Goal: Task Accomplishment & Management: Manage account settings

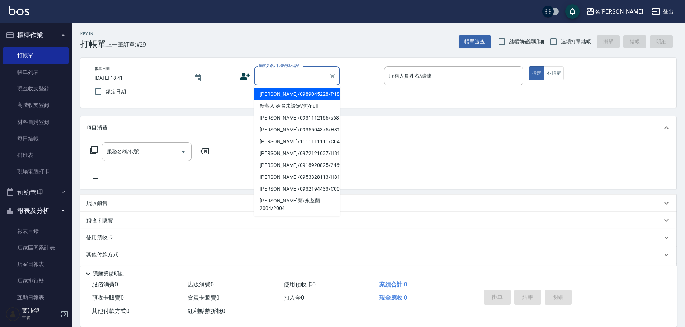
click at [292, 72] on input "顧客姓名/手機號碼/編號" at bounding box center [291, 76] width 69 height 13
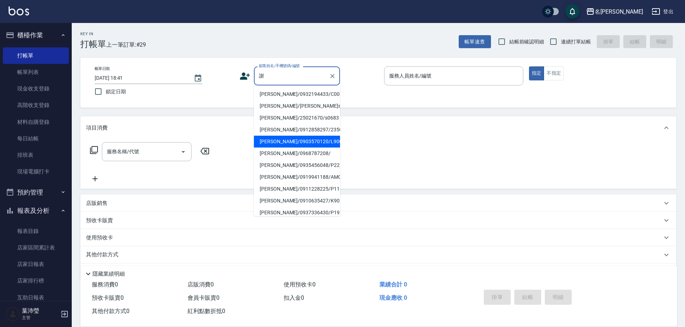
click at [301, 142] on li "[PERSON_NAME]/0903570120/L9001" at bounding box center [297, 141] width 86 height 12
type input "[PERSON_NAME]/0903570120/L9001"
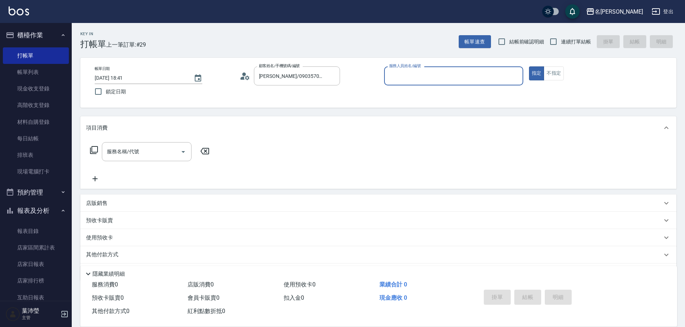
type input "小龍-9"
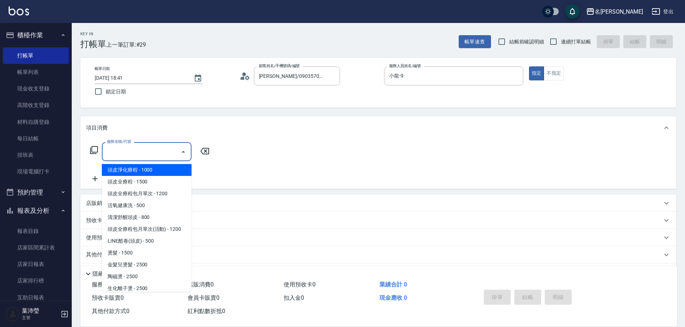
click at [163, 145] on input "服務名稱/代號" at bounding box center [141, 151] width 72 height 13
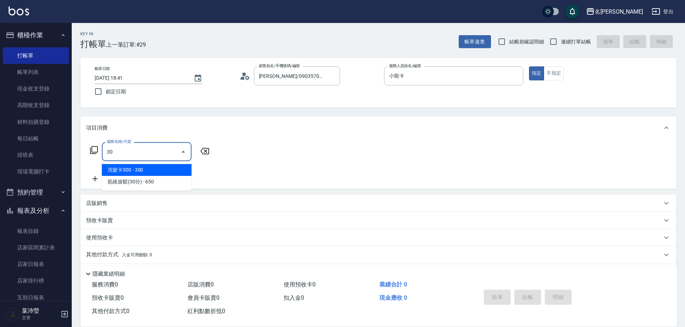
type input "3"
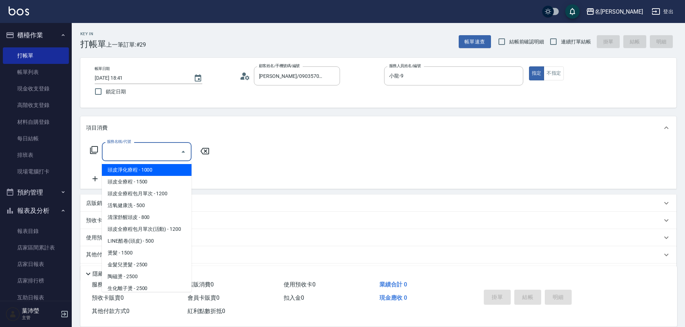
click at [91, 151] on icon at bounding box center [94, 150] width 8 height 8
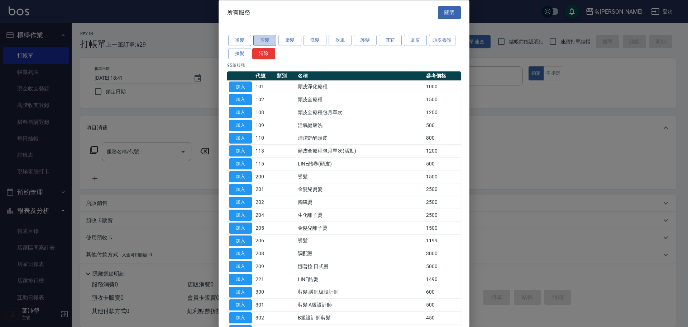
click at [273, 41] on button "剪髮" at bounding box center [264, 40] width 23 height 11
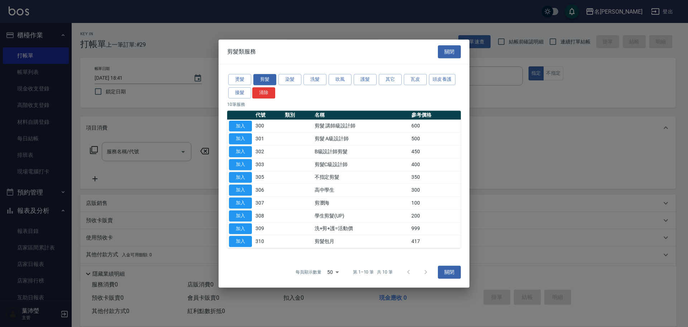
click at [233, 187] on button "加入" at bounding box center [240, 189] width 23 height 11
type input "高中學生(306)"
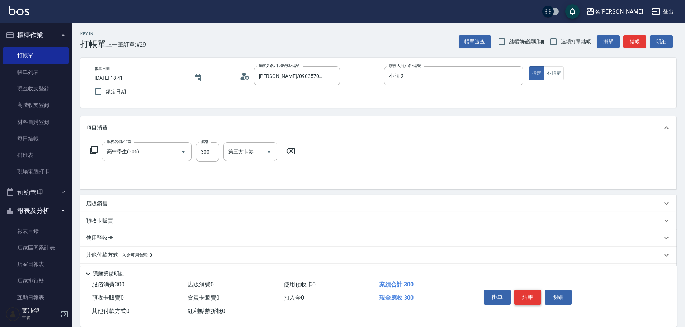
click at [524, 294] on button "結帳" at bounding box center [527, 296] width 27 height 15
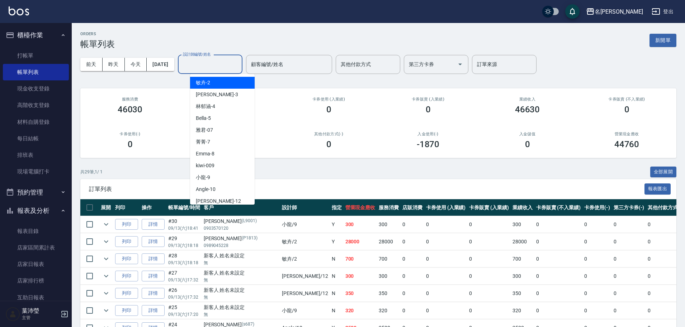
click at [239, 63] on input "設計師編號/姓名" at bounding box center [210, 64] width 58 height 13
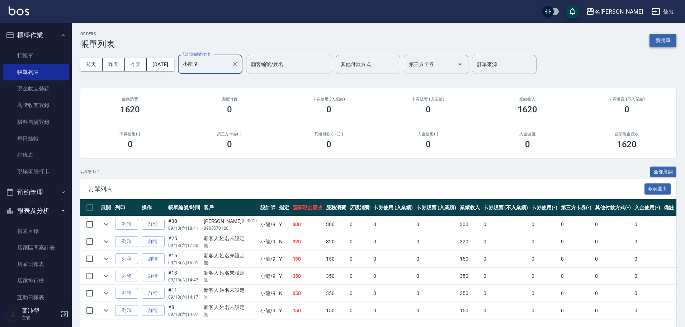
type input "小龍-9"
click at [663, 39] on button "新開單" at bounding box center [662, 40] width 27 height 13
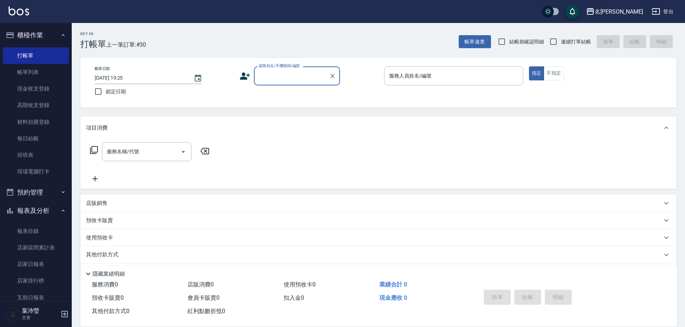
click at [289, 79] on input "顧客姓名/手機號碼/編號" at bounding box center [291, 76] width 69 height 13
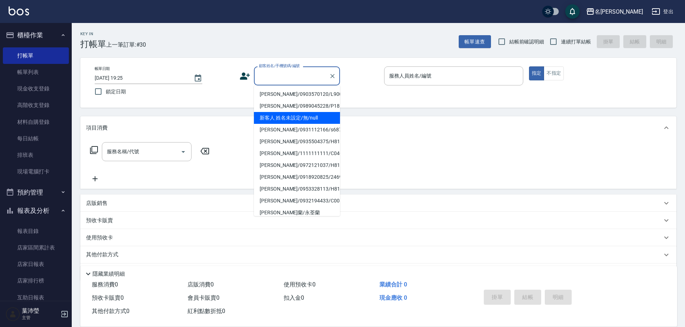
click at [285, 113] on li "新客人 姓名未設定/無/null" at bounding box center [297, 118] width 86 height 12
type input "新客人 姓名未設定/無/null"
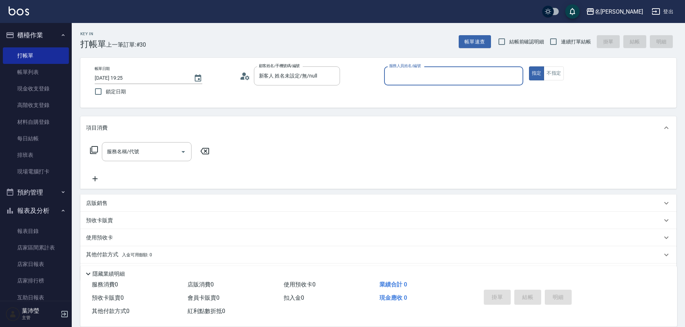
click at [567, 76] on div "指定 不指定" at bounding box center [598, 73] width 139 height 14
click at [558, 73] on button "不指定" at bounding box center [553, 73] width 20 height 14
click at [503, 73] on input "服務人員姓名/編號" at bounding box center [453, 76] width 133 height 13
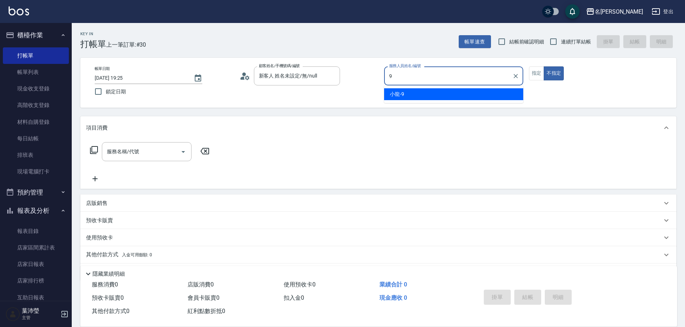
type input "小龍-9"
type button "false"
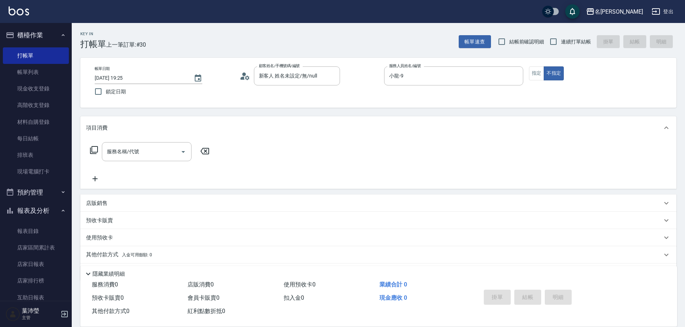
click at [97, 146] on icon at bounding box center [94, 150] width 9 height 9
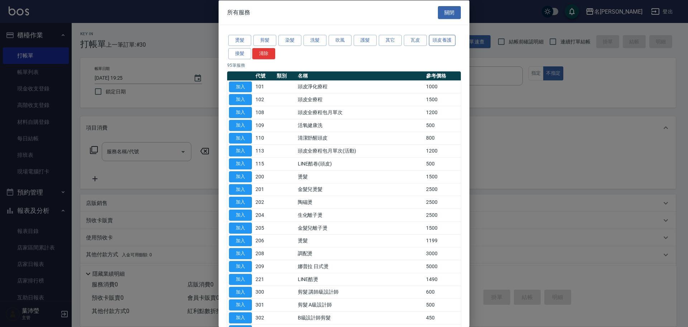
click at [439, 41] on button "頭皮養護" at bounding box center [442, 40] width 27 height 11
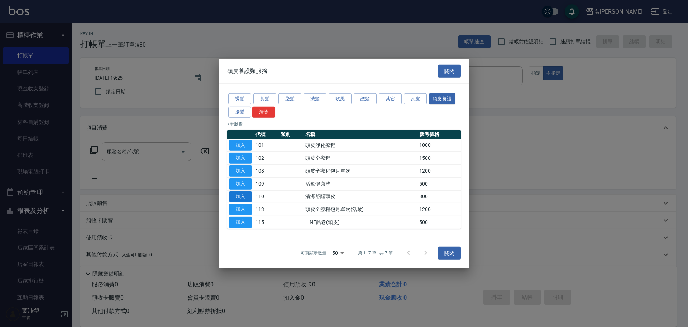
click at [233, 195] on button "加入" at bounding box center [240, 196] width 23 height 11
type input "清潔舒醒頭皮(110)"
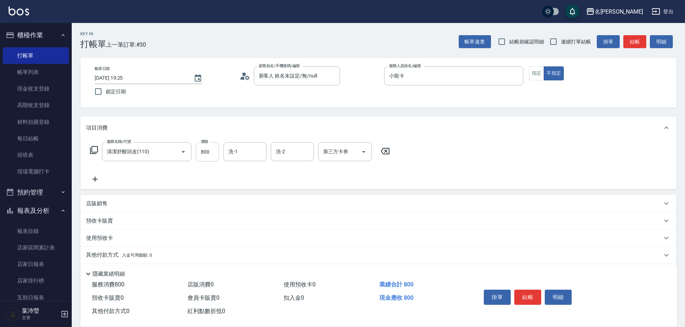
click at [215, 156] on input "800" at bounding box center [207, 151] width 23 height 19
type input "900"
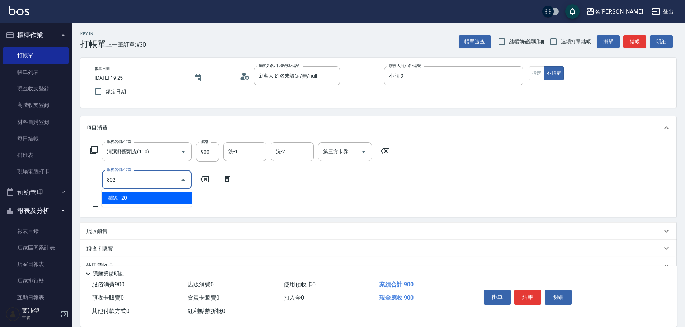
type input "潤絲(802)"
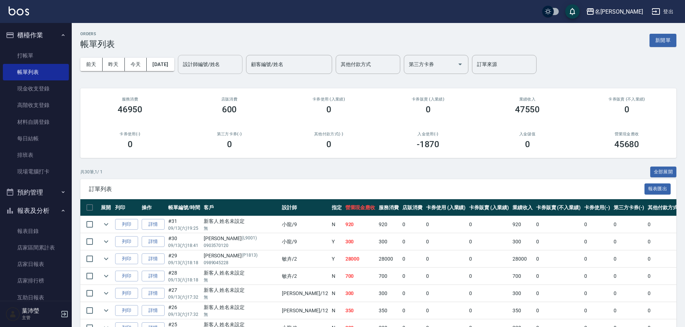
click at [233, 71] on div "設計師編號/姓名" at bounding box center [210, 64] width 65 height 19
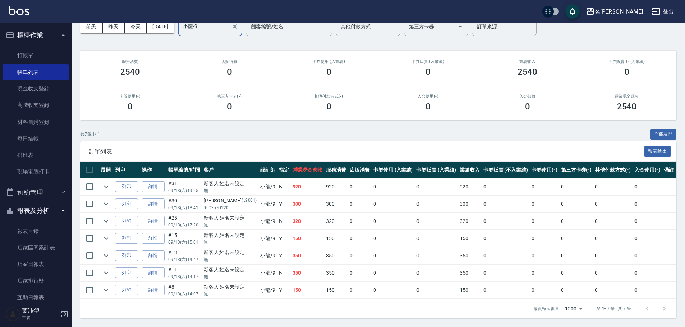
scroll to position [251, 0]
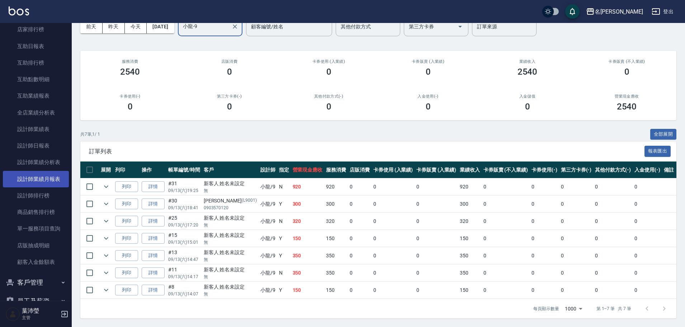
type input "小龍-9"
click at [40, 177] on link "設計師業績月報表" at bounding box center [36, 179] width 66 height 16
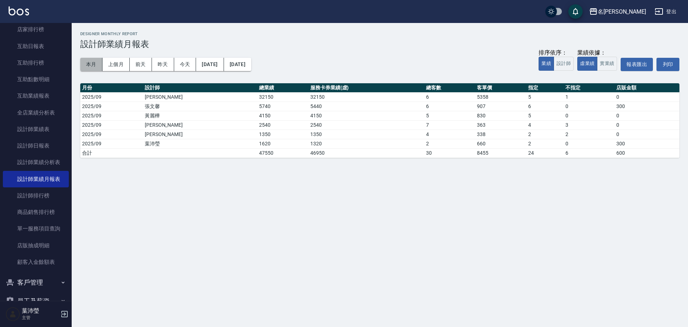
click at [89, 61] on button "本月" at bounding box center [91, 64] width 22 height 13
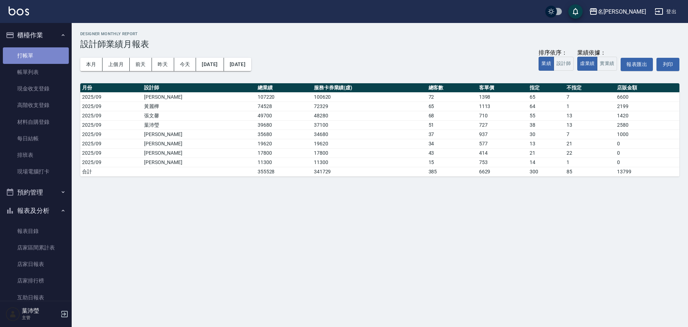
click at [39, 57] on link "打帳單" at bounding box center [36, 55] width 66 height 16
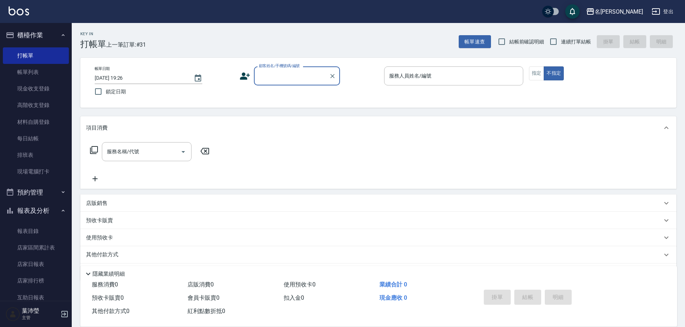
click at [297, 71] on input "顧客姓名/手機號碼/編號" at bounding box center [291, 76] width 69 height 13
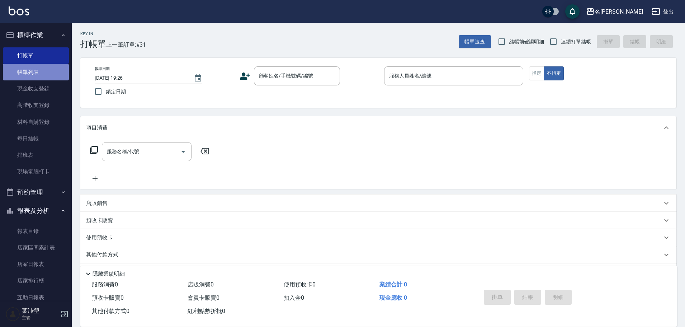
drag, startPoint x: 47, startPoint y: 72, endPoint x: 52, endPoint y: 72, distance: 4.3
click at [48, 72] on link "帳單列表" at bounding box center [36, 72] width 66 height 16
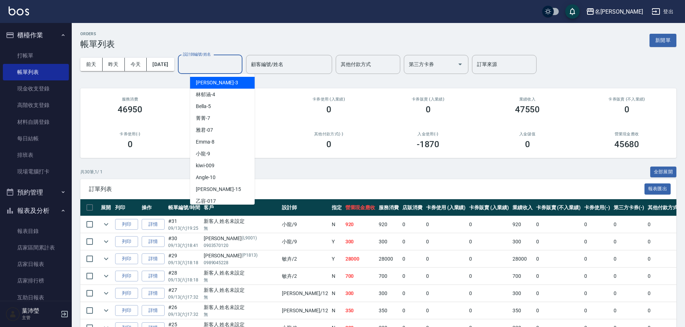
click at [230, 64] on input "設計師編號/姓名" at bounding box center [210, 64] width 58 height 13
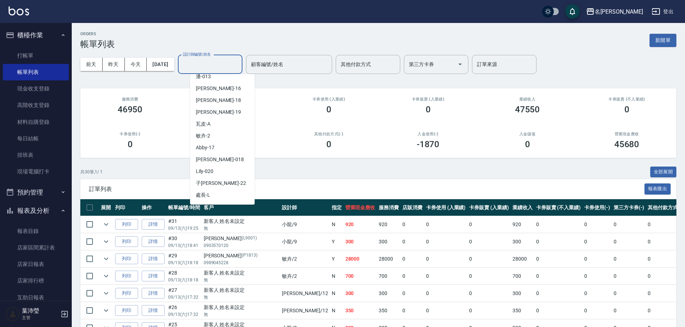
scroll to position [156, 0]
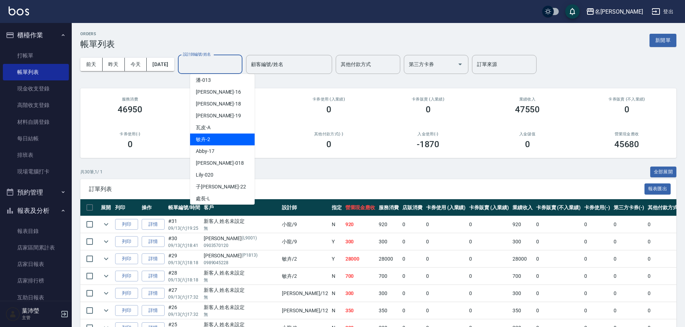
click at [217, 139] on div "敏卉 -2" at bounding box center [222, 139] width 65 height 12
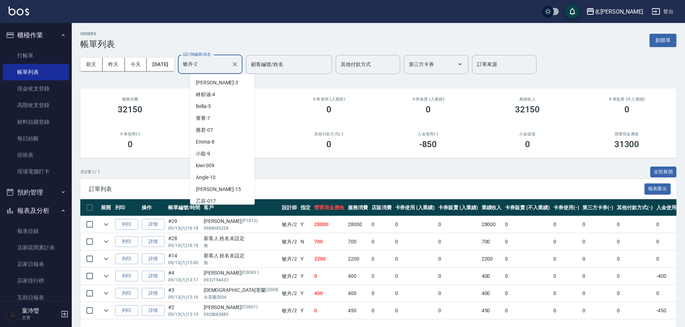
click at [227, 65] on input "敏卉-2" at bounding box center [204, 64] width 47 height 13
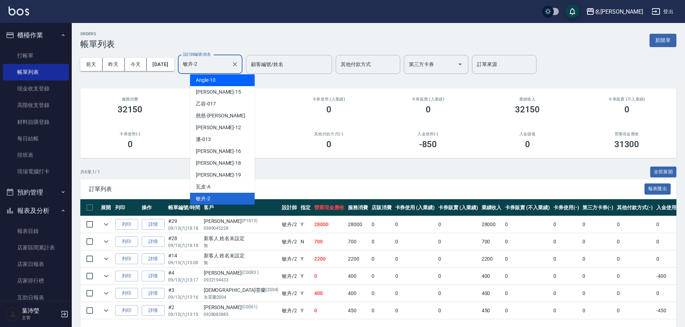
click at [235, 81] on div "Angle -10" at bounding box center [222, 80] width 65 height 12
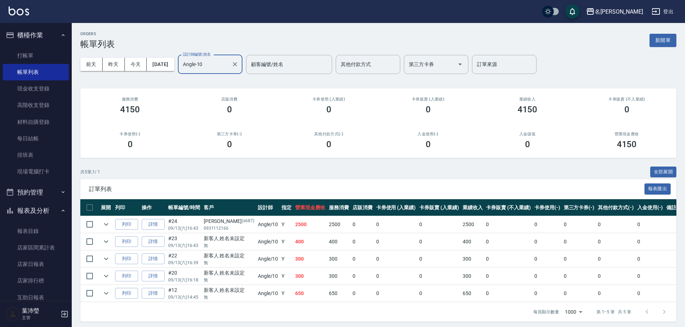
click at [219, 63] on input "Angle-10" at bounding box center [204, 64] width 47 height 13
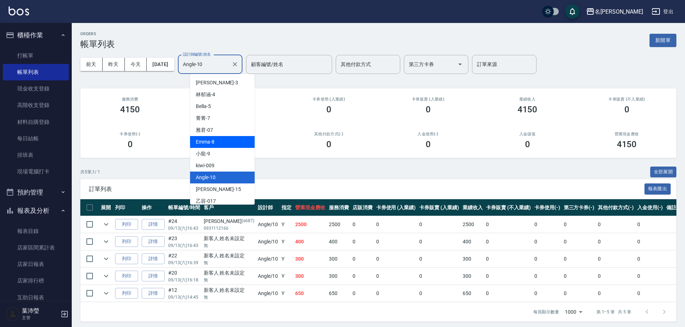
click at [222, 143] on div "Emma -8" at bounding box center [222, 142] width 65 height 12
type input "Emma-8"
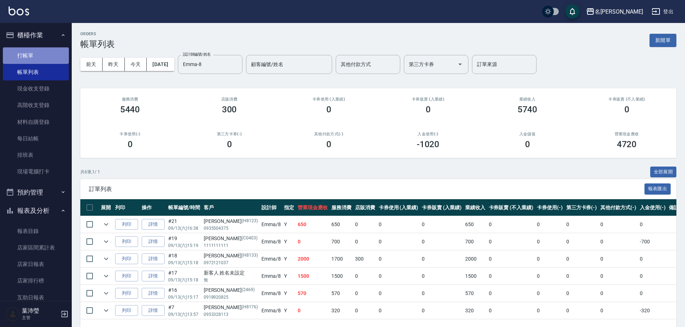
click at [50, 53] on link "打帳單" at bounding box center [36, 55] width 66 height 16
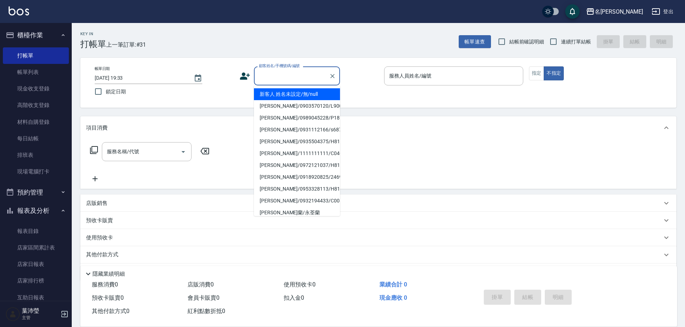
click at [289, 78] on input "顧客姓名/手機號碼/編號" at bounding box center [291, 76] width 69 height 13
click at [298, 96] on li "[PERSON_NAME]/0989735559/C0421" at bounding box center [297, 94] width 86 height 12
type input "[PERSON_NAME]/0989735559/C0421"
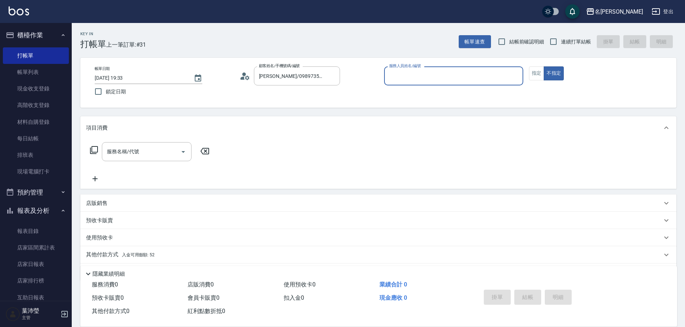
click at [462, 77] on input "服務人員姓名/編號" at bounding box center [453, 76] width 133 height 13
click at [465, 92] on div "[PERSON_NAME] -12" at bounding box center [453, 94] width 139 height 12
type input "[PERSON_NAME]-12"
drag, startPoint x: 536, startPoint y: 76, endPoint x: 356, endPoint y: 67, distance: 180.1
click at [535, 76] on button "指定" at bounding box center [536, 73] width 15 height 14
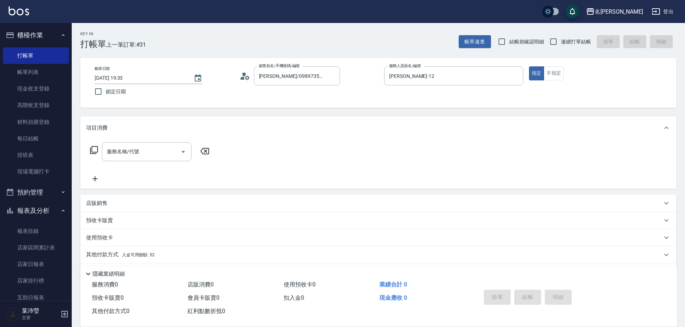
click at [92, 148] on icon at bounding box center [94, 150] width 9 height 9
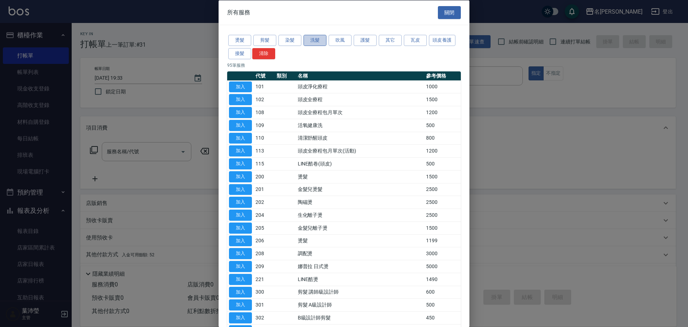
click at [314, 41] on button "洗髮" at bounding box center [315, 40] width 23 height 11
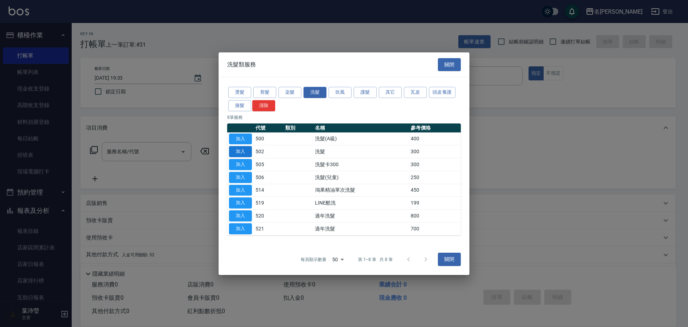
click at [243, 148] on button "加入" at bounding box center [240, 151] width 23 height 11
type input "洗髮(502)"
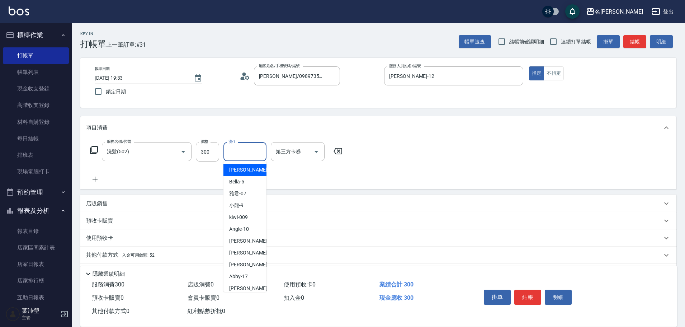
click at [238, 156] on input "洗-1" at bounding box center [245, 151] width 37 height 13
click at [252, 178] on ul "Angle -10" at bounding box center [244, 170] width 43 height 18
click at [249, 172] on div "Angle -10" at bounding box center [244, 170] width 43 height 12
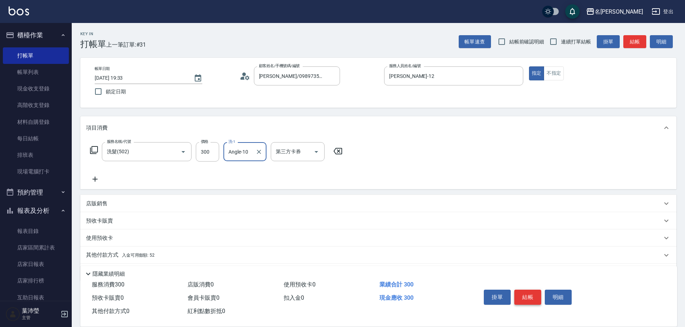
type input "Angle-10"
click at [522, 290] on button "結帳" at bounding box center [527, 296] width 27 height 15
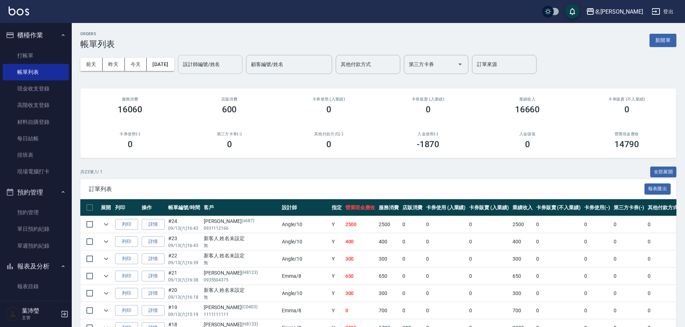
click at [196, 63] on input "設計師編號/姓名" at bounding box center [210, 64] width 58 height 13
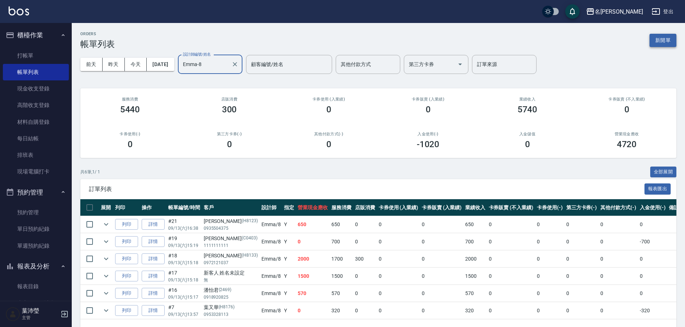
type input "Emma-8"
click at [661, 45] on button "新開單" at bounding box center [662, 40] width 27 height 13
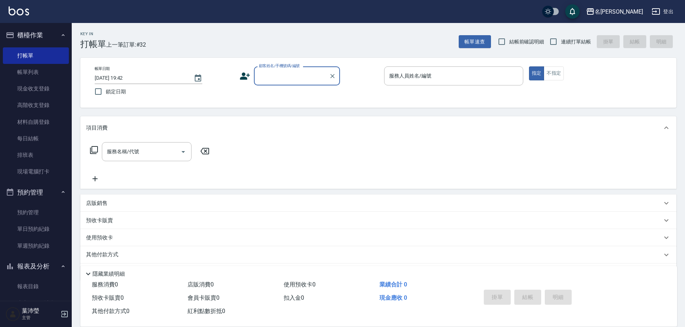
click at [310, 83] on div "顧客姓名/手機號碼/編號" at bounding box center [297, 75] width 86 height 19
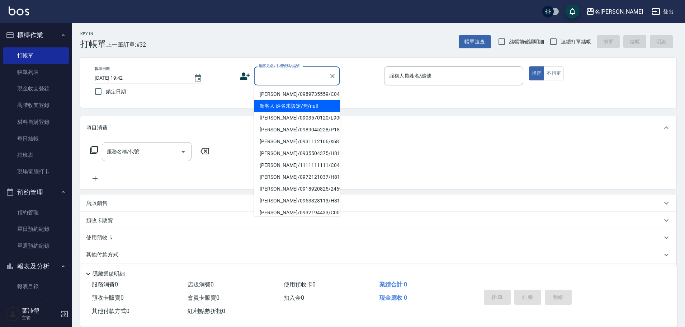
drag, startPoint x: 312, startPoint y: 103, endPoint x: 344, endPoint y: 95, distance: 33.4
click at [312, 104] on li "新客人 姓名未設定/無/null" at bounding box center [297, 106] width 86 height 12
type input "新客人 姓名未設定/無/null"
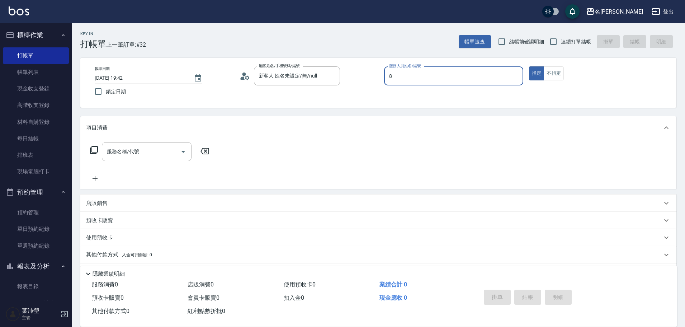
type input "Emma-8"
type button "true"
click at [550, 74] on button "不指定" at bounding box center [553, 73] width 20 height 14
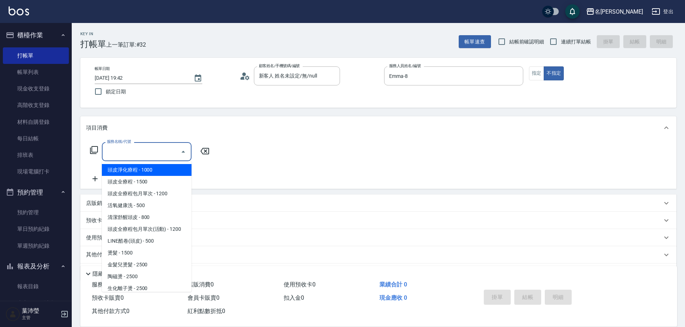
click at [148, 157] on input "服務名稱/代號" at bounding box center [141, 151] width 72 height 13
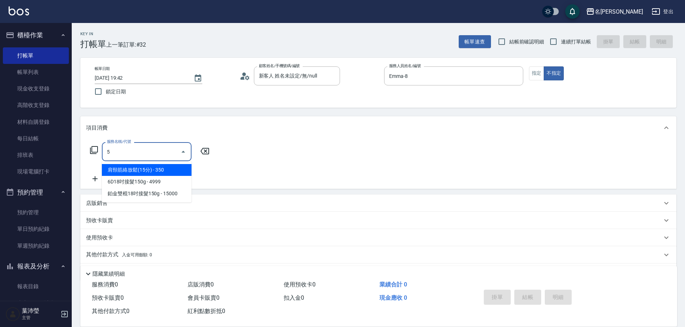
drag, startPoint x: 86, startPoint y: 168, endPoint x: 65, endPoint y: 168, distance: 20.4
click at [65, 168] on div "名留龍江 登出 櫃檯作業 打帳單 帳單列表 現金收支登錄 高階收支登錄 材料自購登錄 每日結帳 排班表 現場電腦打卡 預約管理 預約管理 單日預約紀錄 單週預…" at bounding box center [342, 174] width 685 height 349
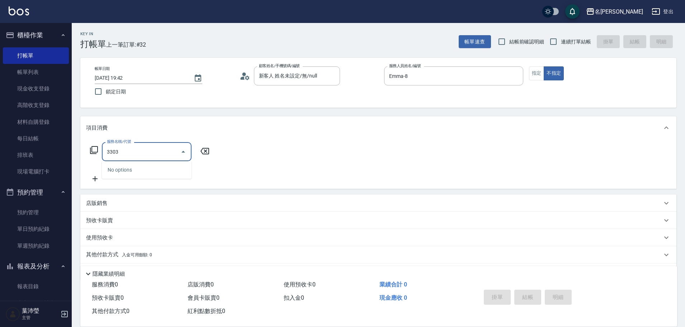
drag, startPoint x: 124, startPoint y: 154, endPoint x: 86, endPoint y: 156, distance: 37.7
click at [86, 156] on div "服務名稱/代號 3303 服務名稱/代號" at bounding box center [150, 151] width 128 height 19
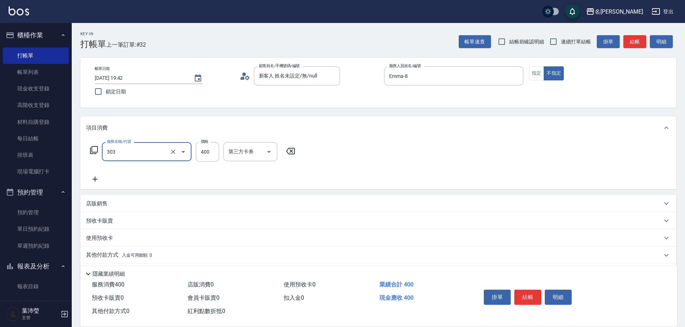
type input "剪髮C級設計師(303)"
type input "350"
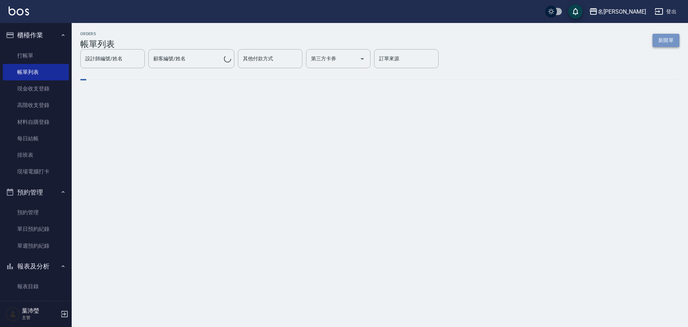
click at [663, 41] on button "新開單" at bounding box center [666, 40] width 27 height 13
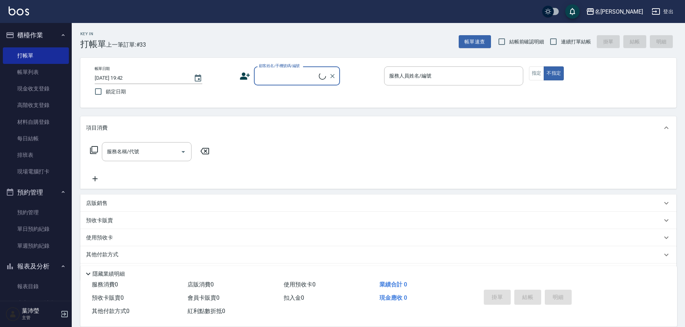
click at [277, 80] on input "顧客姓名/手機號碼/編號" at bounding box center [288, 76] width 62 height 13
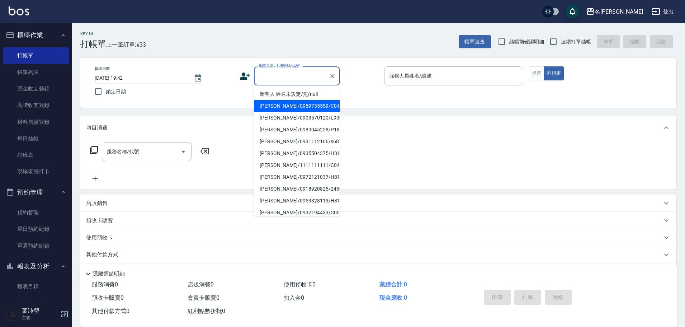
click at [289, 108] on li "[PERSON_NAME]/0989735559/C0421" at bounding box center [297, 106] width 86 height 12
type input "[PERSON_NAME]/0989735559/C0421"
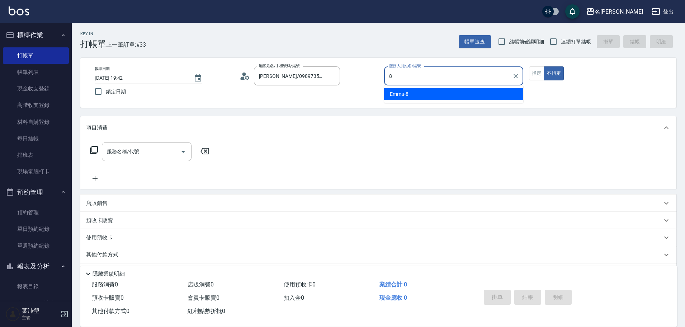
type input "Emma-8"
type button "false"
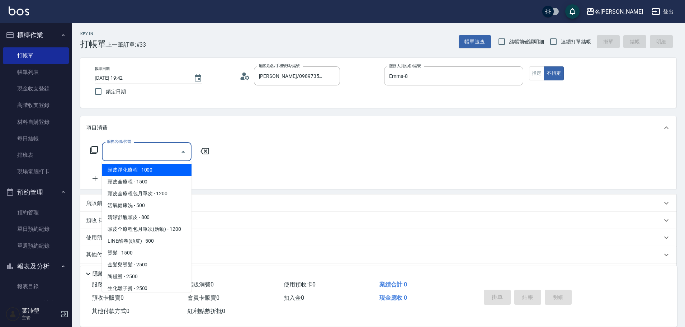
click at [144, 154] on input "服務名稱/代號" at bounding box center [141, 151] width 72 height 13
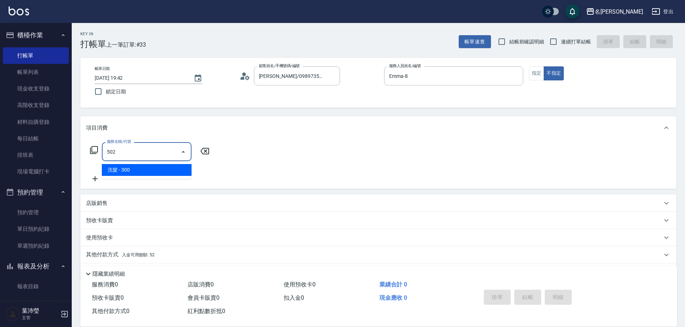
type input "洗髮(502)"
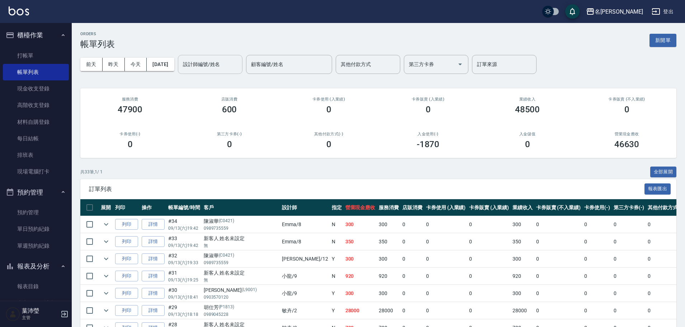
click at [217, 64] on input "設計師編號/姓名" at bounding box center [210, 64] width 58 height 13
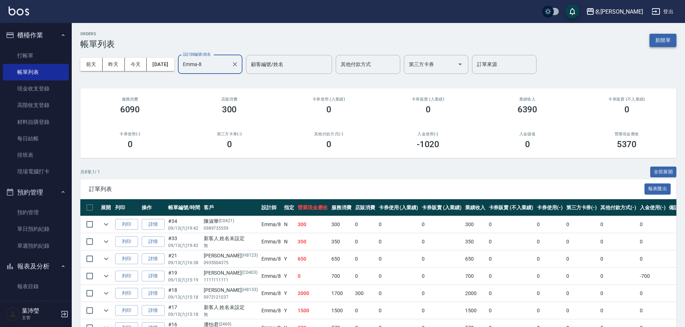
type input "Emma-8"
click at [671, 42] on button "新開單" at bounding box center [662, 40] width 27 height 13
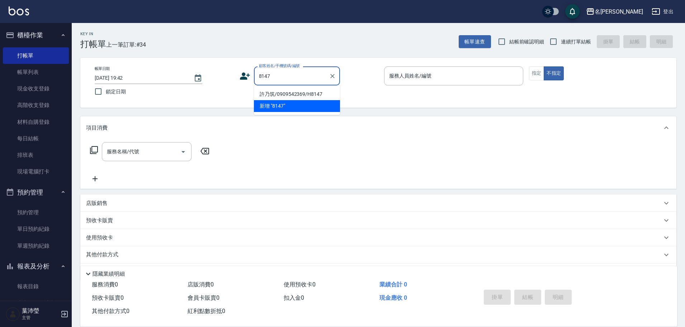
click at [318, 95] on li "[PERSON_NAME]/0909542369/H8147" at bounding box center [297, 94] width 86 height 12
type input "[PERSON_NAME]/0909542369/H8147"
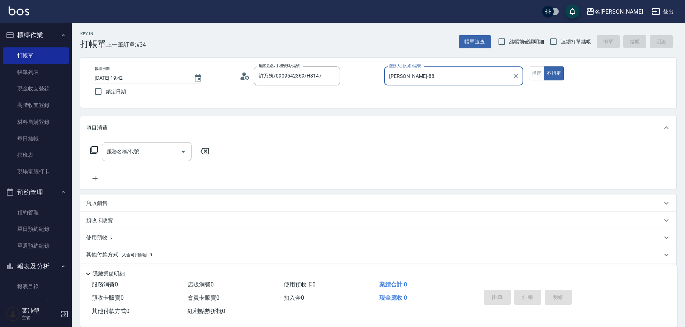
click at [543, 66] on button "不指定" at bounding box center [553, 73] width 20 height 14
type input "Emma-8"
type button "false"
drag, startPoint x: 537, startPoint y: 74, endPoint x: 521, endPoint y: 80, distance: 17.0
click at [537, 74] on button "指定" at bounding box center [536, 73] width 15 height 14
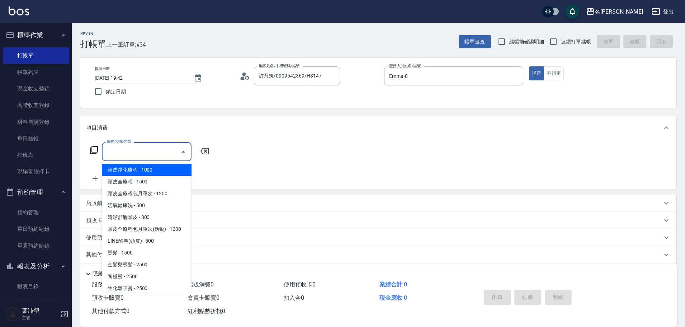
click at [133, 150] on input "服務名稱/代號" at bounding box center [141, 151] width 72 height 13
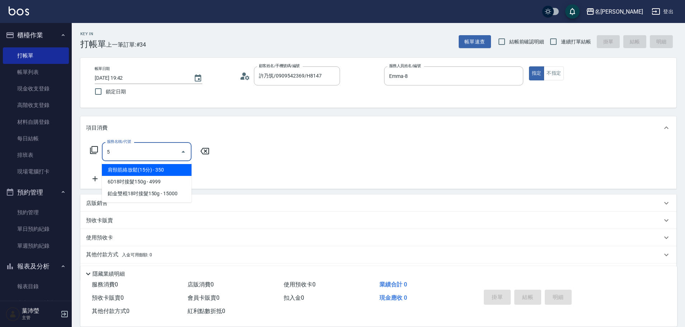
drag, startPoint x: 135, startPoint y: 148, endPoint x: 66, endPoint y: 162, distance: 70.3
click at [66, 162] on div "名留龍江 登出 櫃檯作業 打帳單 帳單列表 現金收支登錄 高階收支登錄 材料自購登錄 每日結帳 排班表 現場電腦打卡 預約管理 預約管理 單日預約紀錄 單週預…" at bounding box center [342, 174] width 685 height 349
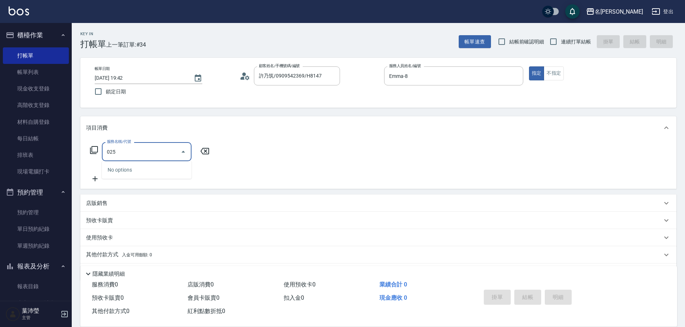
drag, startPoint x: 145, startPoint y: 151, endPoint x: 68, endPoint y: 162, distance: 77.6
click at [68, 162] on div "名留龍江 登出 櫃檯作業 打帳單 帳單列表 現金收支登錄 高階收支登錄 材料自購登錄 每日結帳 排班表 現場電腦打卡 預約管理 預約管理 單日預約紀錄 單週預…" at bounding box center [342, 174] width 685 height 349
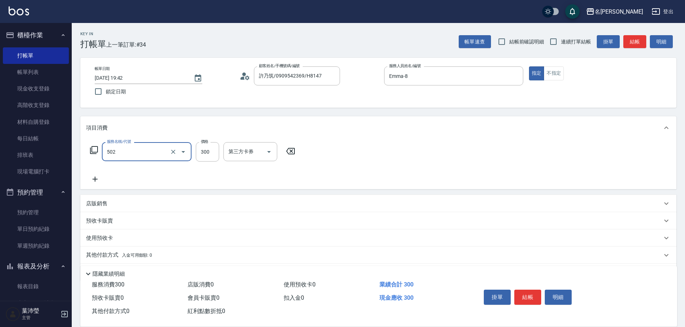
type input "洗髮(502)"
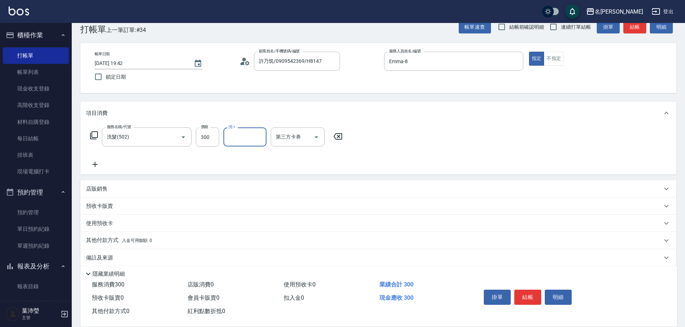
scroll to position [23, 0]
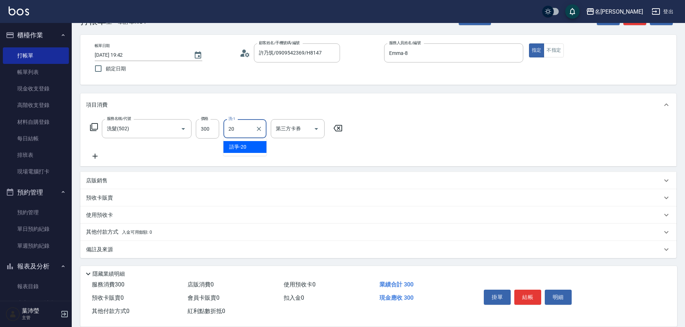
type input "語爭-20"
click at [161, 227] on div "其他付款方式 入金可用餘額: 0" at bounding box center [378, 231] width 596 height 17
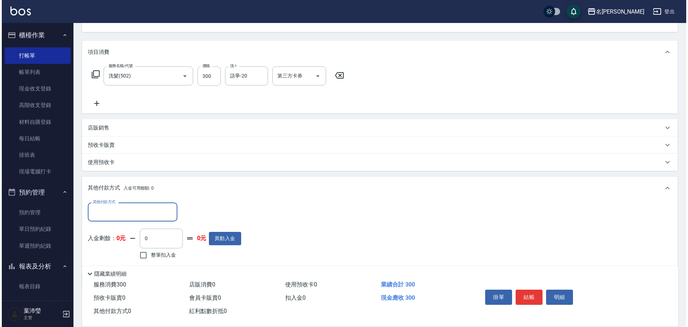
scroll to position [84, 0]
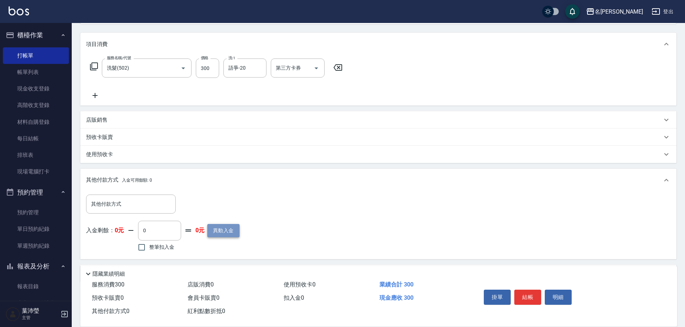
click at [213, 232] on button "異動入金" at bounding box center [223, 230] width 32 height 13
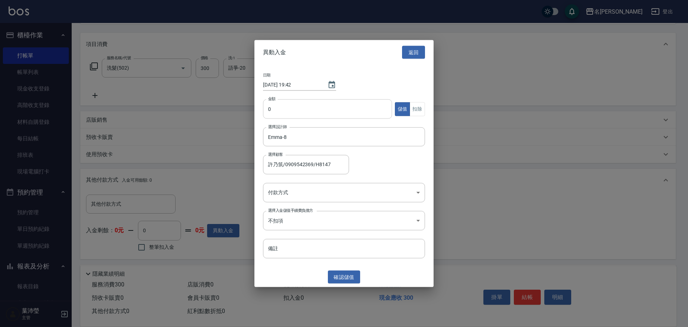
click at [266, 106] on input "0" at bounding box center [327, 108] width 129 height 19
type input "300"
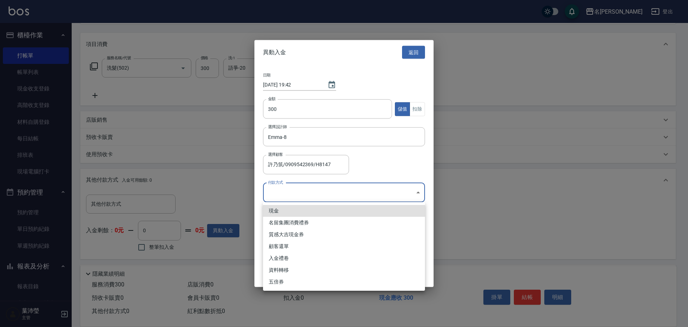
click at [303, 192] on body "名留龍江 登出 櫃檯作業 打帳單 帳單列表 現金收支登錄 高階收支登錄 材料自購登錄 每日結帳 排班表 現場電腦打卡 預約管理 預約管理 單日預約紀錄 單週預…" at bounding box center [344, 133] width 688 height 434
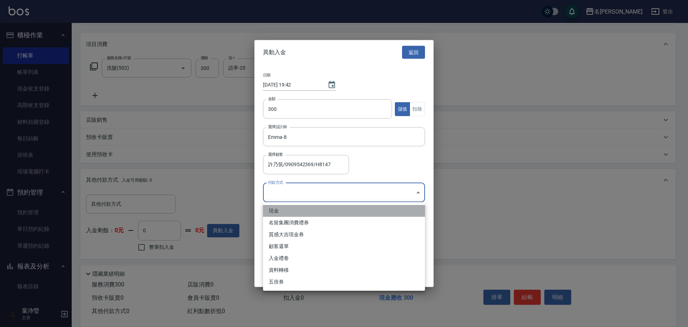
click at [302, 208] on li "現金" at bounding box center [344, 211] width 162 height 12
type input "現金"
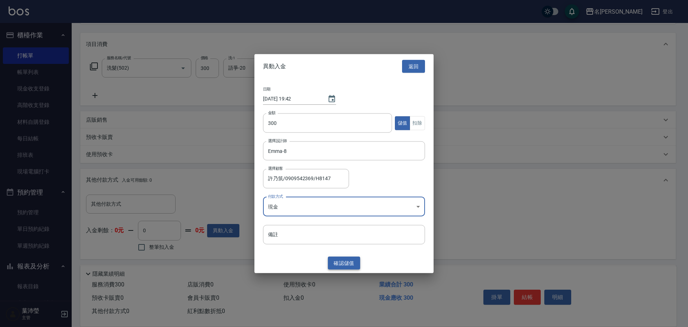
click at [331, 261] on button "確認 儲值" at bounding box center [344, 262] width 32 height 13
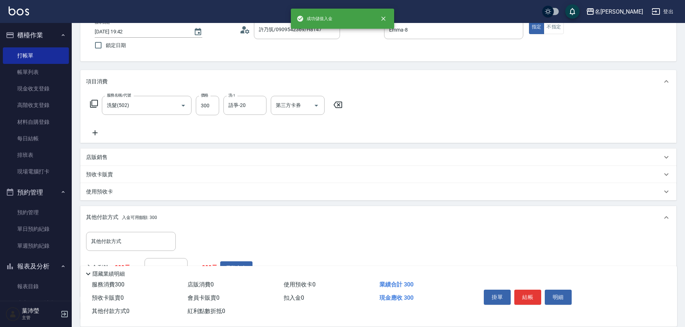
scroll to position [0, 0]
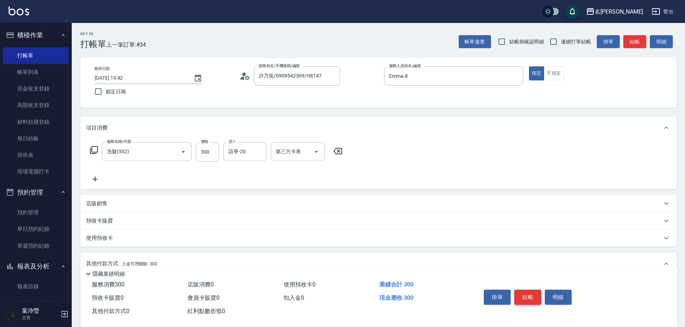
click at [529, 291] on button "結帳" at bounding box center [527, 296] width 27 height 15
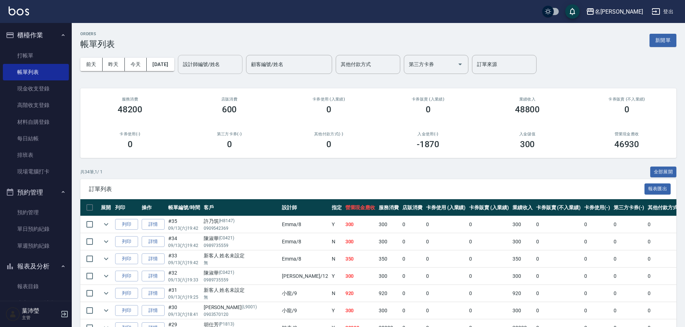
click at [215, 61] on input "設計師編號/姓名" at bounding box center [210, 64] width 58 height 13
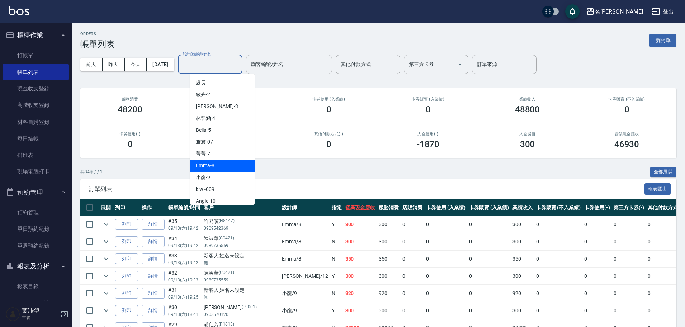
click at [237, 166] on div "Emma -8" at bounding box center [222, 165] width 65 height 12
type input "Emma-8"
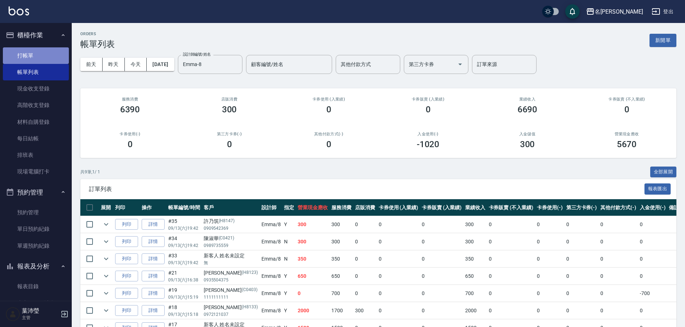
click at [42, 53] on link "打帳單" at bounding box center [36, 55] width 66 height 16
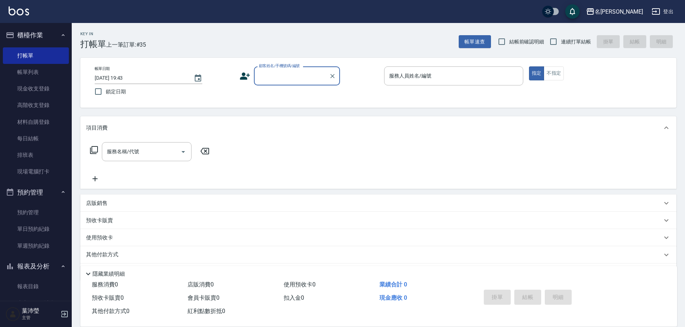
click at [289, 73] on input "顧客姓名/手機號碼/編號" at bounding box center [291, 76] width 69 height 13
type input "h"
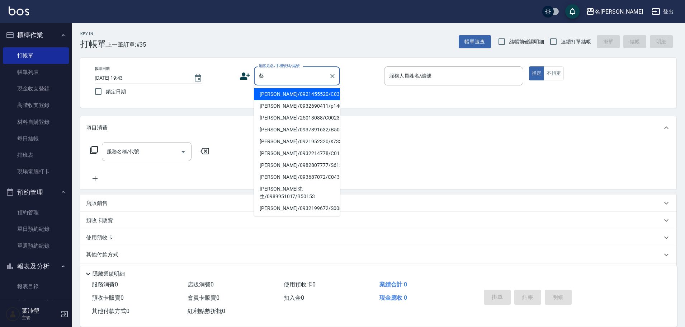
click at [287, 95] on li "蔡鈴菁/0921455520/C0318" at bounding box center [297, 94] width 86 height 12
type input "蔡鈴菁/0921455520/C0318"
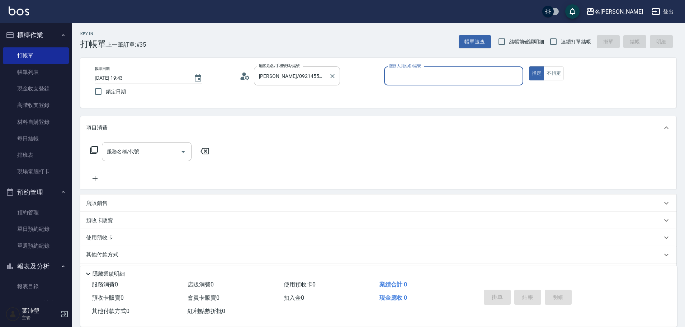
type input "菁菁-7"
click at [511, 77] on button "Clear" at bounding box center [515, 76] width 10 height 10
drag, startPoint x: 444, startPoint y: 72, endPoint x: 447, endPoint y: 84, distance: 12.2
click at [444, 72] on input "服務人員姓名/編號" at bounding box center [453, 76] width 133 height 13
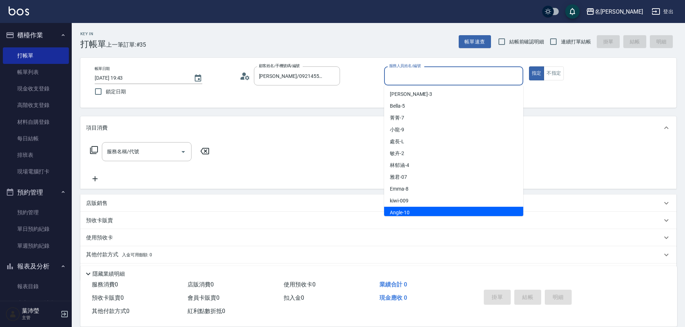
click at [456, 208] on div "Angle -10" at bounding box center [453, 212] width 139 height 12
type input "Angle-10"
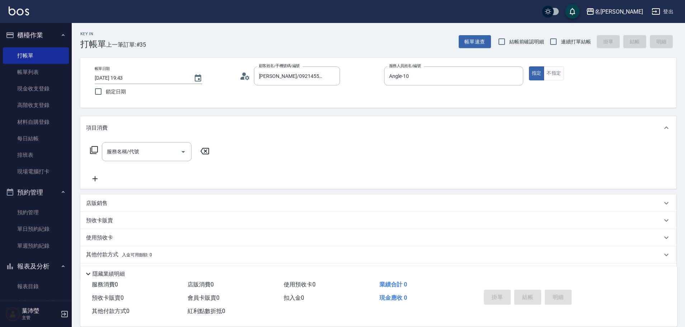
click at [93, 148] on icon at bounding box center [94, 150] width 9 height 9
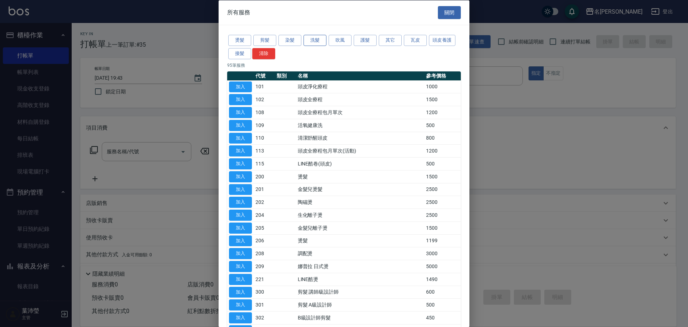
click at [318, 44] on button "洗髮" at bounding box center [315, 40] width 23 height 11
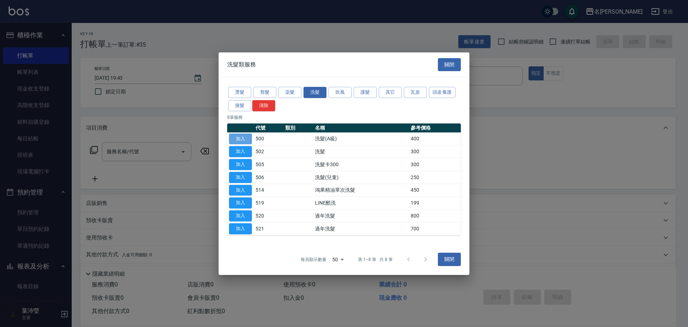
click at [241, 137] on button "加入" at bounding box center [240, 138] width 23 height 11
type input "洗髮(A級)(500)"
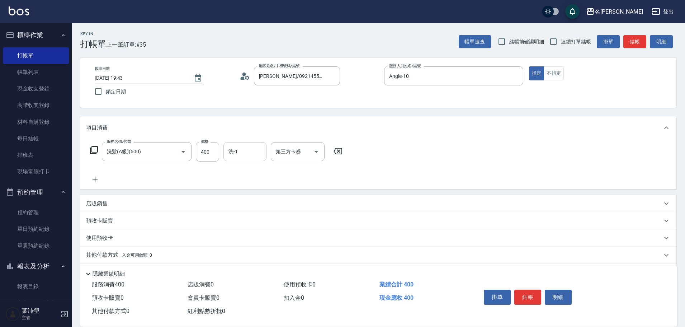
click at [254, 150] on input "洗-1" at bounding box center [245, 151] width 37 height 13
type input "語爭-20"
click at [529, 292] on button "結帳" at bounding box center [527, 296] width 27 height 15
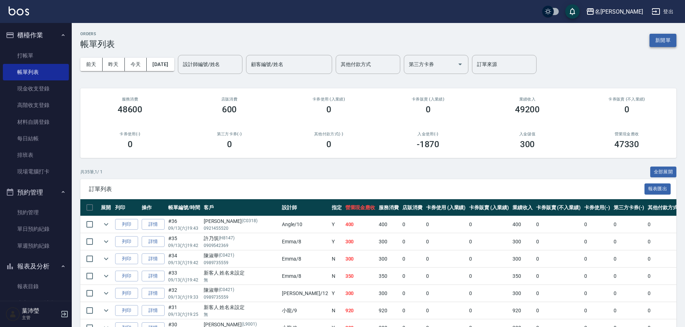
click at [664, 34] on button "新開單" at bounding box center [662, 40] width 27 height 13
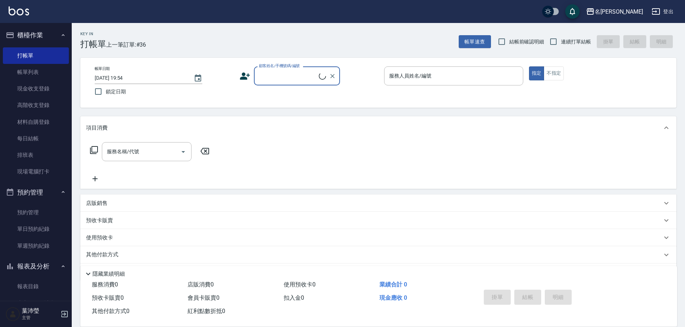
click at [266, 57] on div "Key In 打帳單 上一筆訂單:#36 帳單速查 結帳前確認明細 連續打單結帳 掛單 結帳 明細 帳單日期 2025/09/13 19:54 鎖定日期 顧客…" at bounding box center [378, 186] width 613 height 326
click at [266, 70] on div "顧客姓名/手機號碼/編號 顧客姓名/手機號碼/編號" at bounding box center [297, 75] width 86 height 19
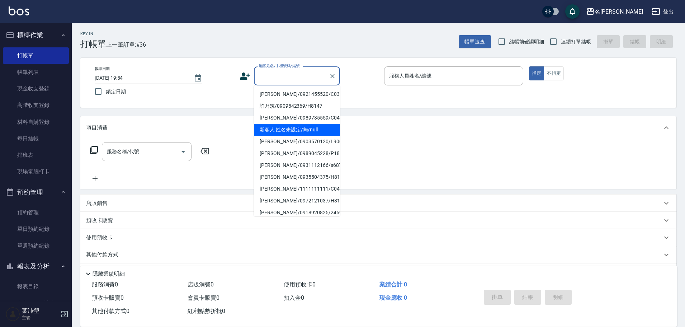
click at [290, 129] on li "新客人 姓名未設定/無/null" at bounding box center [297, 130] width 86 height 12
type input "新客人 姓名未設定/無/null"
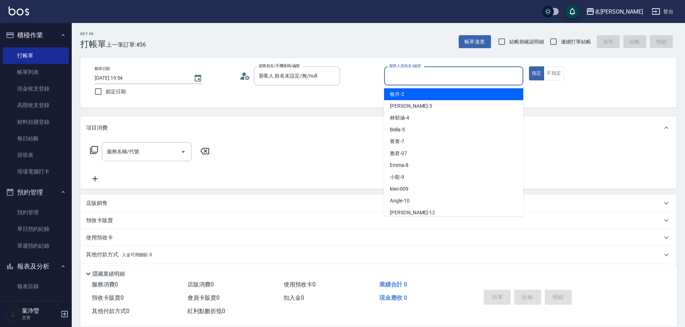
click at [402, 81] on input "服務人員姓名/編號" at bounding box center [453, 76] width 133 height 13
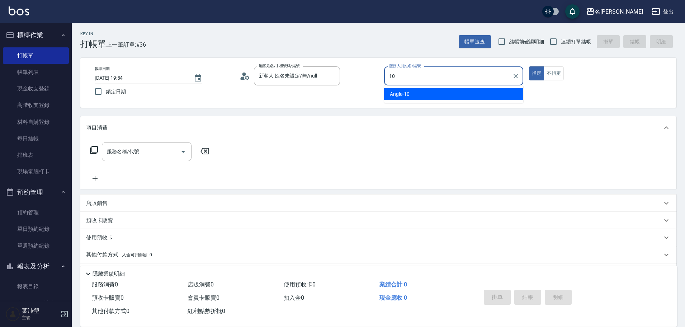
type input "Angle-10"
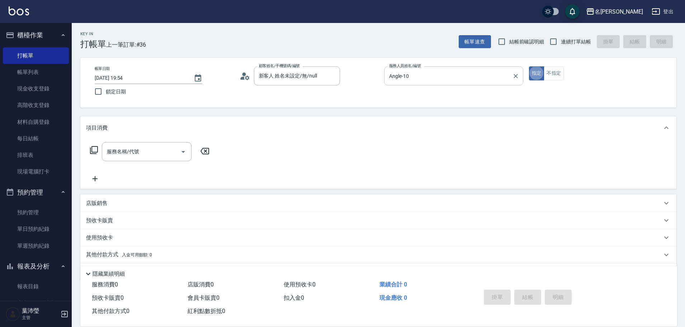
type button "true"
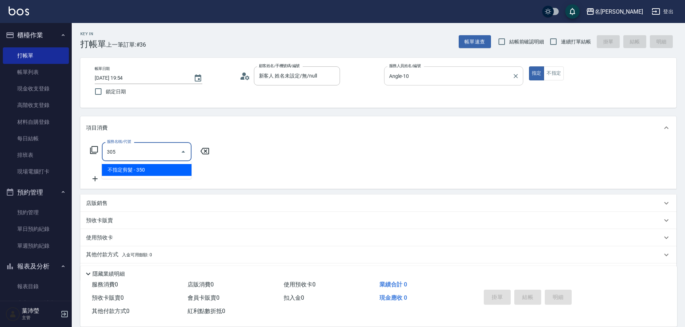
type input "不指定剪髮(305)"
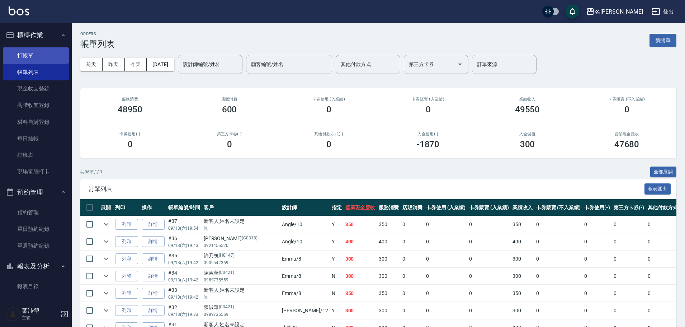
click at [50, 54] on link "打帳單" at bounding box center [36, 55] width 66 height 16
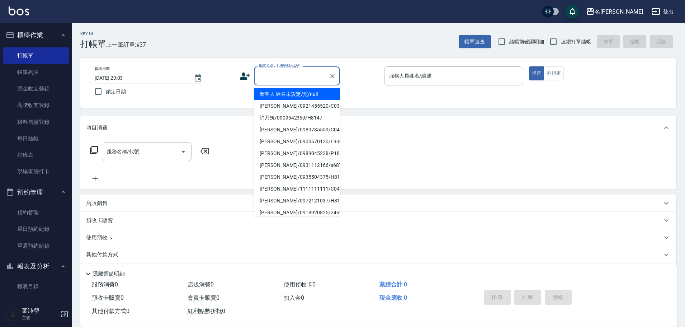
click at [278, 75] on input "顧客姓名/手機號碼/編號" at bounding box center [291, 76] width 69 height 13
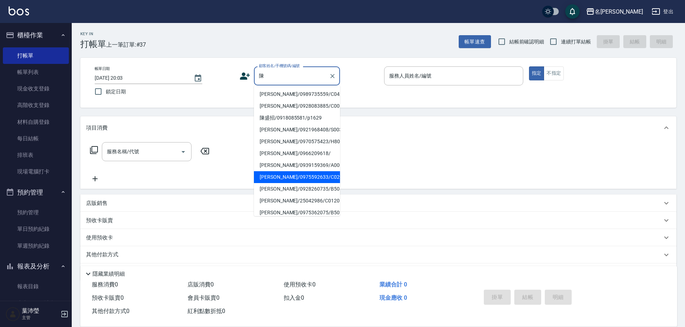
click at [286, 177] on li "[PERSON_NAME]/0975592633/C0293" at bounding box center [297, 177] width 86 height 12
type input "[PERSON_NAME]/0975592633/C0293"
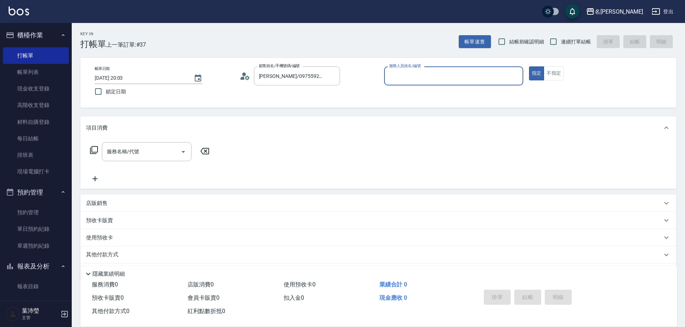
type input "敏卉-2"
click at [95, 149] on icon at bounding box center [94, 150] width 9 height 9
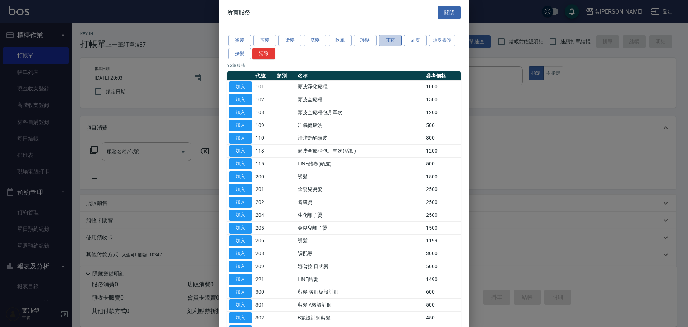
click at [389, 42] on button "其它" at bounding box center [390, 40] width 23 height 11
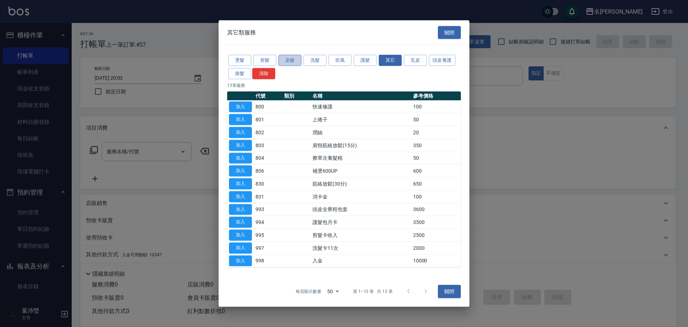
click at [290, 62] on button "染髮" at bounding box center [289, 60] width 23 height 11
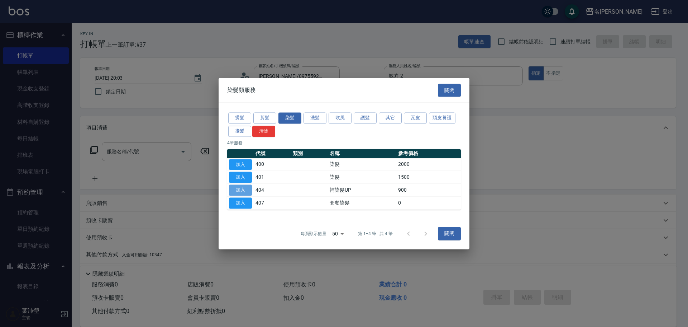
click at [246, 189] on button "加入" at bounding box center [240, 189] width 23 height 11
type input "補染髮UP(404)"
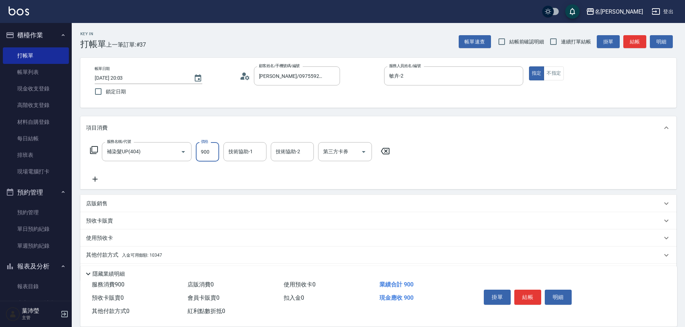
click at [214, 151] on input "900" at bounding box center [207, 151] width 23 height 19
type input "1000"
click at [108, 252] on p "其他付款方式 入金可用餘額: 10347" at bounding box center [124, 255] width 76 height 8
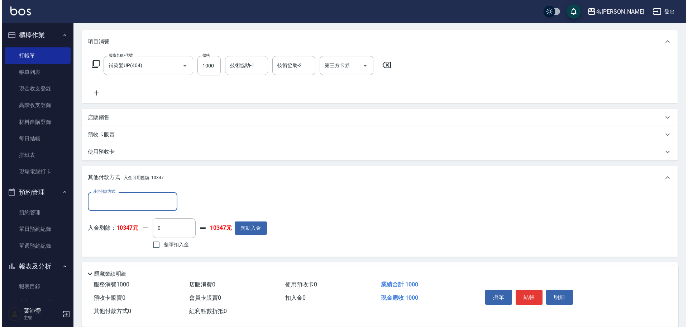
scroll to position [108, 0]
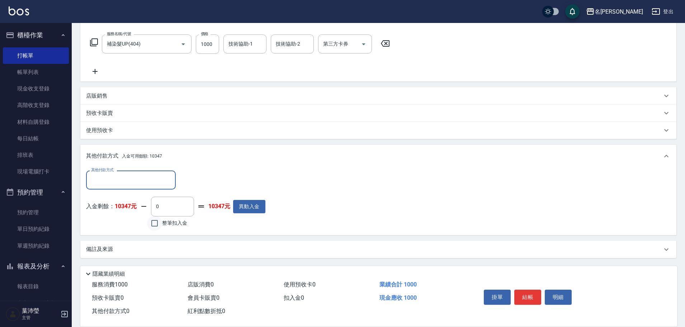
click at [151, 223] on input "整筆扣入金" at bounding box center [154, 222] width 15 height 15
checkbox input "true"
type input "1000"
click at [554, 295] on button "明細" at bounding box center [557, 296] width 27 height 15
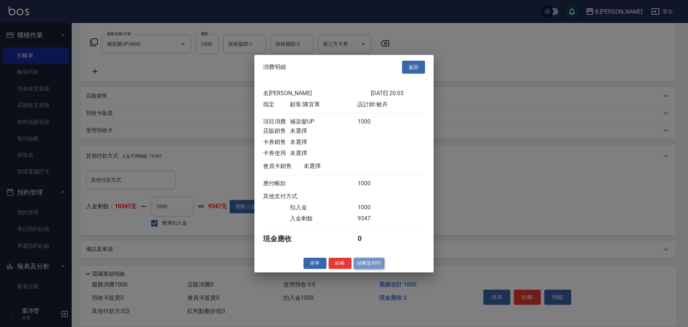
click at [369, 268] on button "結帳並列印" at bounding box center [369, 262] width 31 height 11
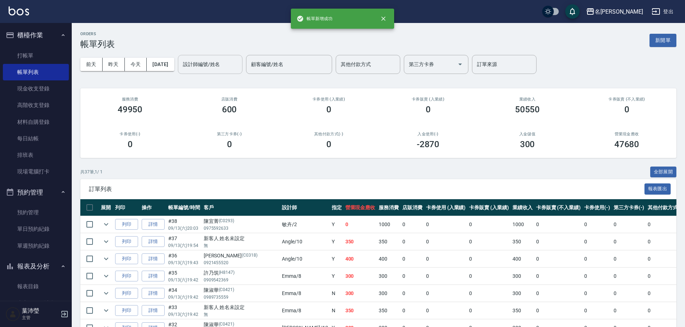
click at [219, 60] on input "設計師編號/姓名" at bounding box center [210, 64] width 58 height 13
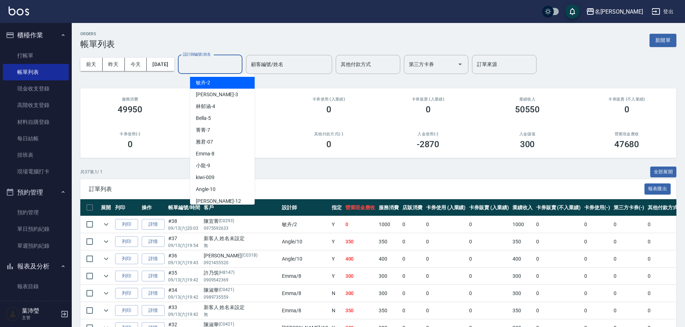
click at [220, 80] on div "敏卉 -2" at bounding box center [222, 83] width 65 height 12
type input "敏卉-2"
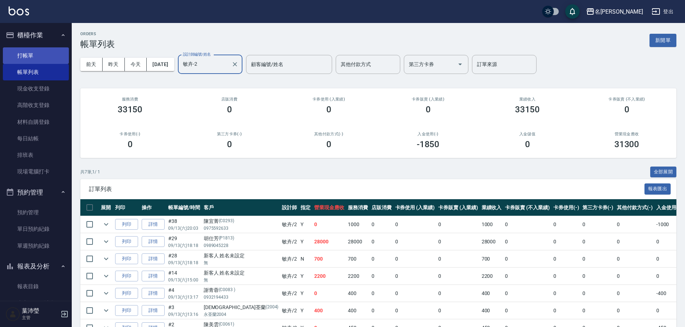
click at [40, 52] on link "打帳單" at bounding box center [36, 55] width 66 height 16
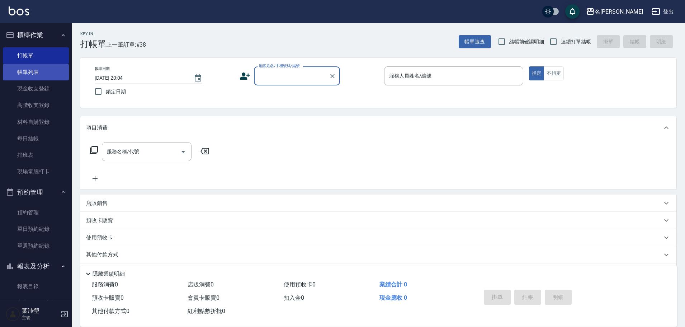
click at [34, 76] on link "帳單列表" at bounding box center [36, 72] width 66 height 16
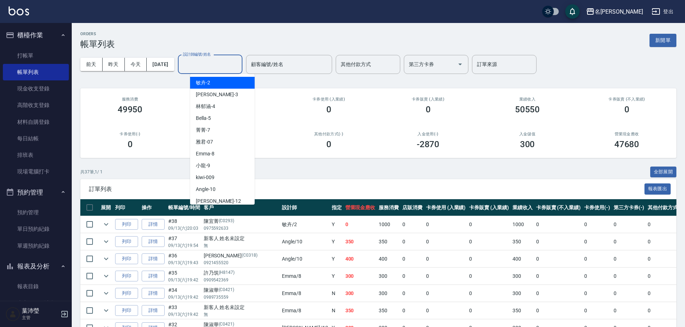
click at [228, 66] on input "設計師編號/姓名" at bounding box center [210, 64] width 58 height 13
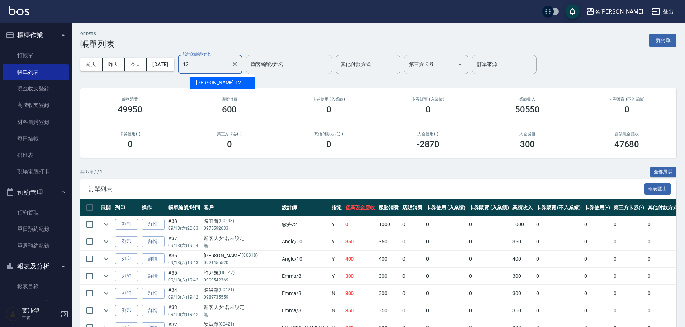
click at [232, 80] on div "[PERSON_NAME] -12" at bounding box center [222, 83] width 65 height 12
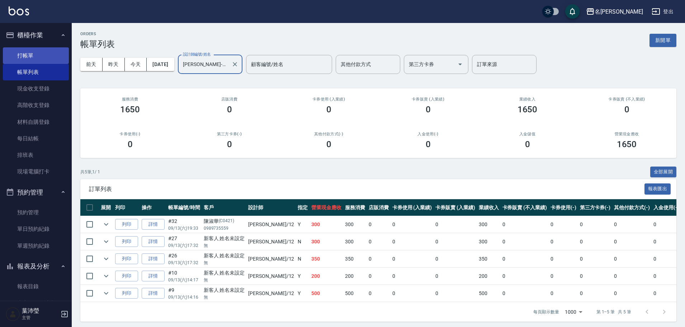
type input "[PERSON_NAME]-12"
click at [46, 49] on link "打帳單" at bounding box center [36, 55] width 66 height 16
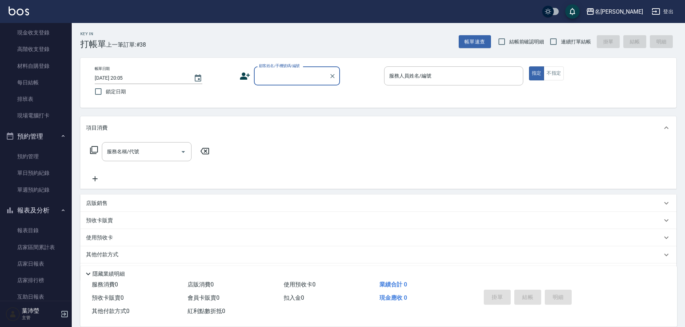
scroll to position [57, 0]
click at [286, 80] on input "顧客姓名/手機號碼/編號" at bounding box center [291, 76] width 69 height 13
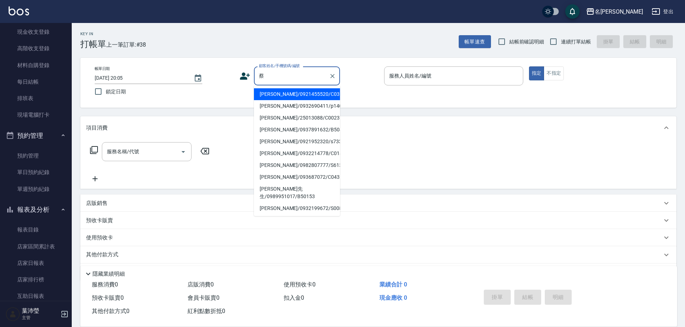
click at [305, 94] on li "蔡鈴菁/0921455520/C0318" at bounding box center [297, 94] width 86 height 12
type input "蔡鈴菁/0921455520/C0318"
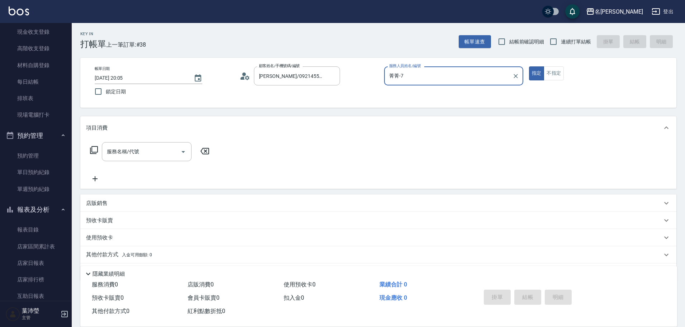
type input "菁菁-7"
drag, startPoint x: 515, startPoint y: 76, endPoint x: 433, endPoint y: 74, distance: 81.4
click at [514, 76] on icon "Clear" at bounding box center [515, 75] width 7 height 7
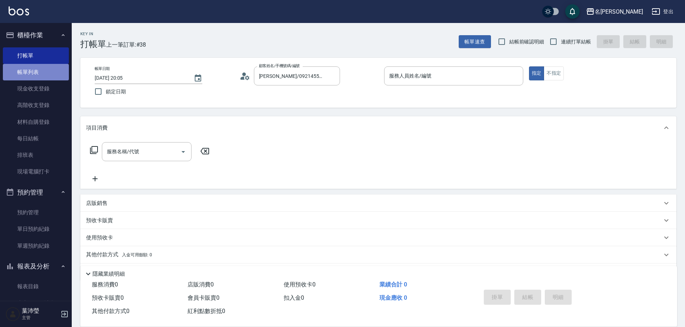
click at [36, 72] on link "帳單列表" at bounding box center [36, 72] width 66 height 16
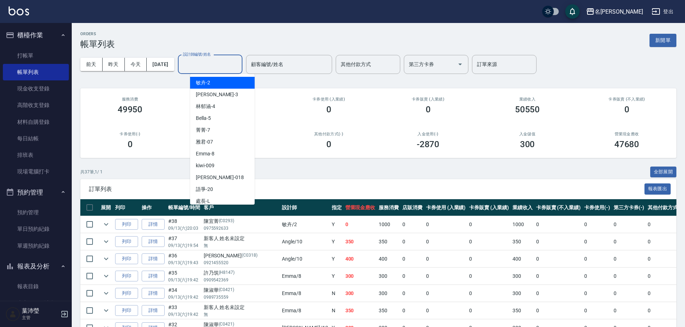
click at [207, 62] on input "設計師編號/姓名" at bounding box center [210, 64] width 58 height 13
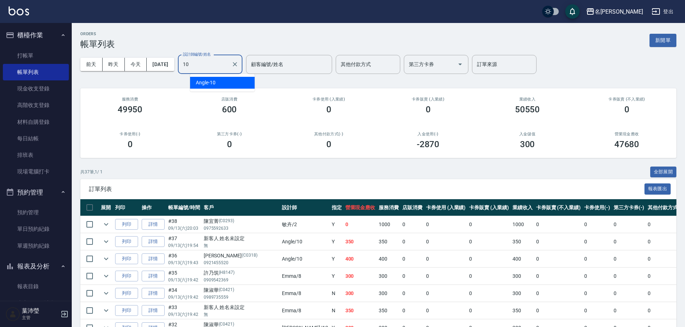
click at [226, 89] on ul "Angle -10" at bounding box center [222, 83] width 65 height 18
click at [227, 82] on div "Angle -10" at bounding box center [222, 83] width 65 height 12
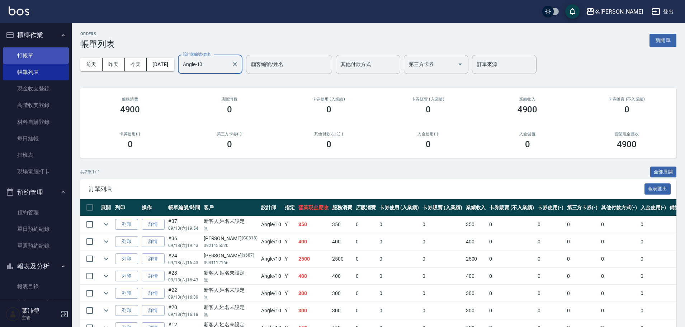
type input "Angle-10"
click at [46, 56] on link "打帳單" at bounding box center [36, 55] width 66 height 16
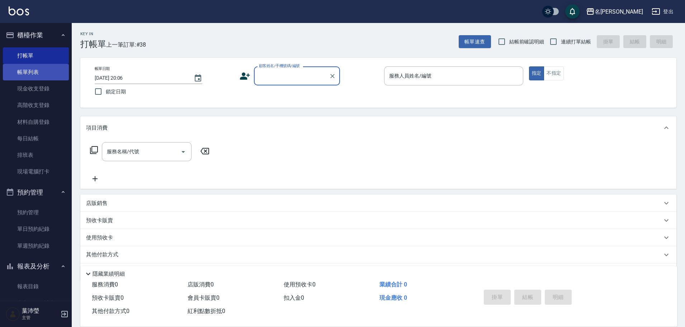
click at [36, 76] on link "帳單列表" at bounding box center [36, 72] width 66 height 16
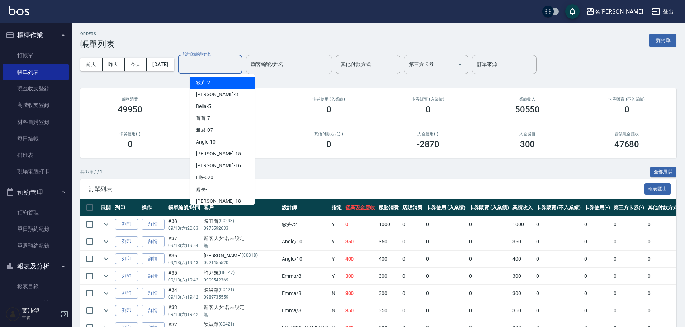
click at [209, 67] on input "設計師編號/姓名" at bounding box center [210, 64] width 58 height 13
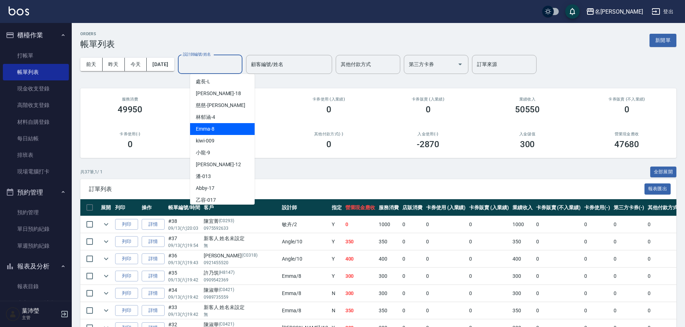
click at [211, 129] on span "Emma -8" at bounding box center [205, 129] width 19 height 8
type input "Emma-8"
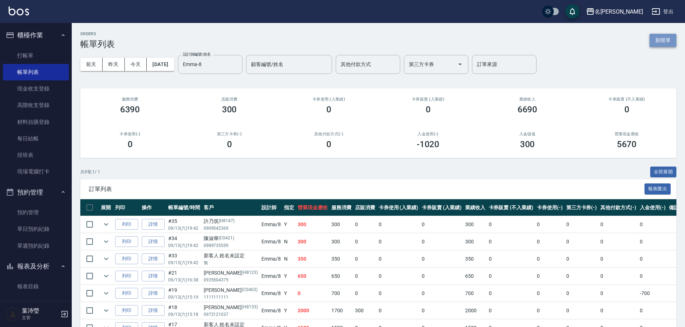
click at [650, 46] on button "新開單" at bounding box center [662, 40] width 27 height 13
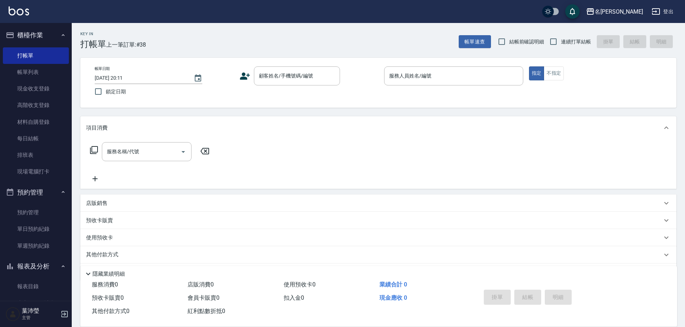
click at [252, 74] on div "顧客姓名/手機號碼/編號 顧客姓名/手機號碼/編號" at bounding box center [308, 75] width 139 height 19
click at [265, 73] on input "顧客姓名/手機號碼/編號" at bounding box center [291, 76] width 69 height 13
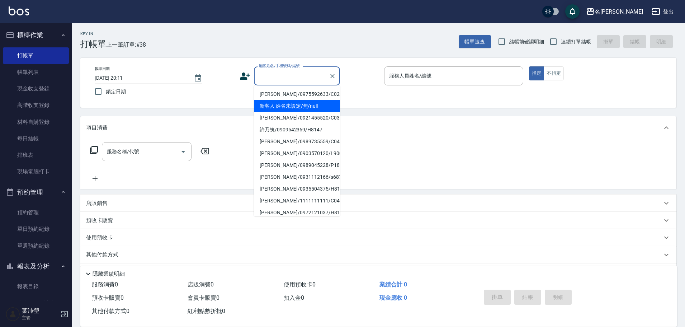
click at [287, 104] on li "新客人 姓名未設定/無/null" at bounding box center [297, 106] width 86 height 12
type input "新客人 姓名未設定/無/null"
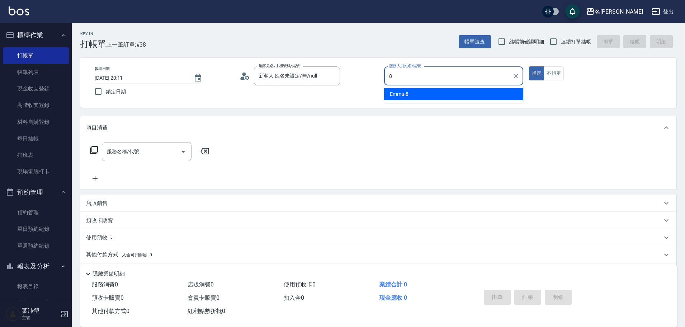
type input "Emma-8"
type button "true"
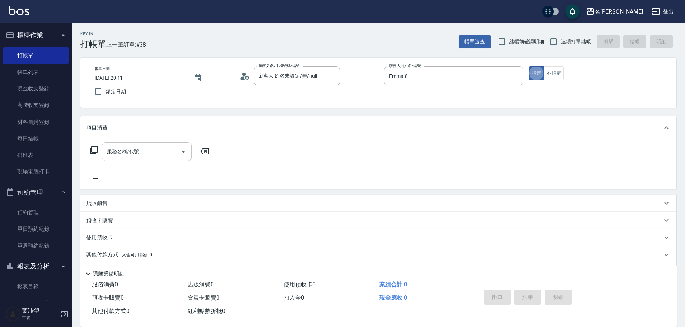
click at [153, 158] on div "服務名稱/代號" at bounding box center [147, 151] width 90 height 19
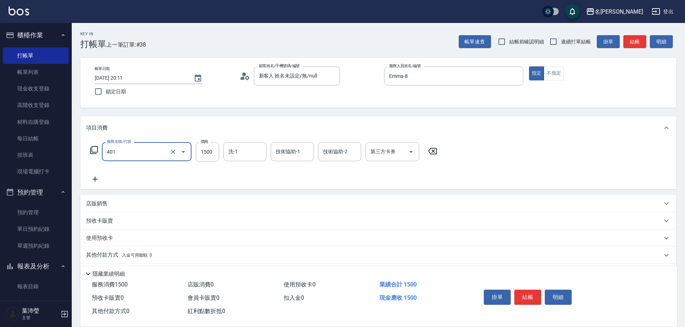
type input "染髮(401)"
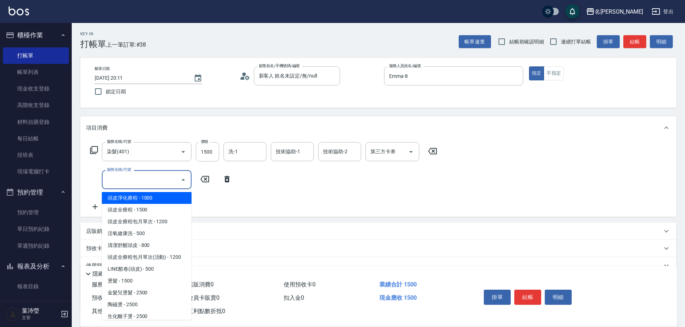
click at [136, 177] on input "服務名稱/代號" at bounding box center [141, 179] width 72 height 13
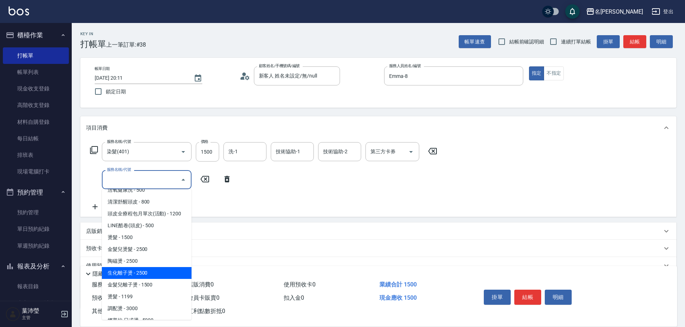
scroll to position [36, 0]
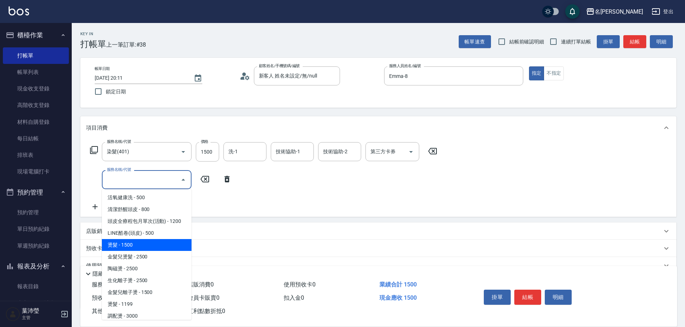
click at [145, 242] on span "燙髮 - 1500" at bounding box center [147, 245] width 90 height 12
type input "燙髮(200)"
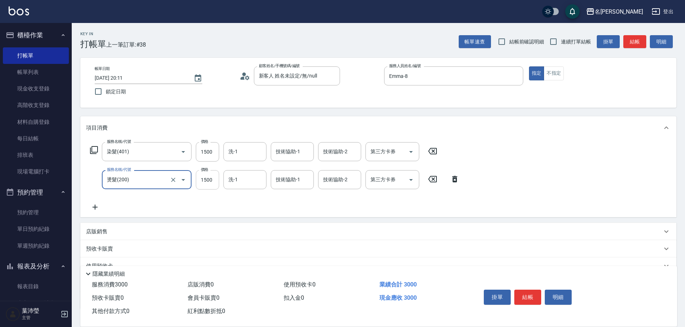
click at [199, 182] on input "1500" at bounding box center [207, 179] width 23 height 19
type input "3000"
click at [100, 201] on div "服務名稱/代號 染髮(401) 服務名稱/代號 價格 1500 價格 洗-1 洗-1 技術協助-1 技術協助-1 技術協助-2 技術協助-2 第三方卡券 第三…" at bounding box center [274, 176] width 377 height 69
click at [95, 205] on icon at bounding box center [94, 206] width 5 height 5
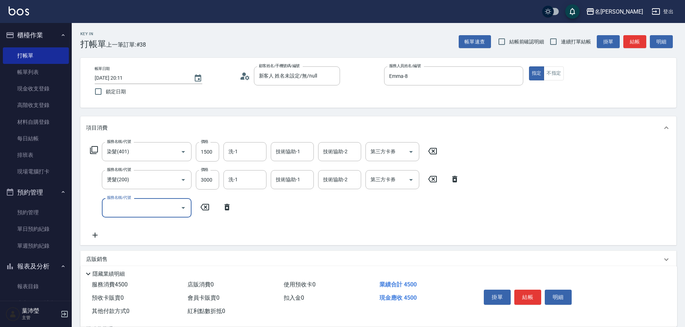
click at [137, 205] on input "服務名稱/代號" at bounding box center [141, 207] width 72 height 13
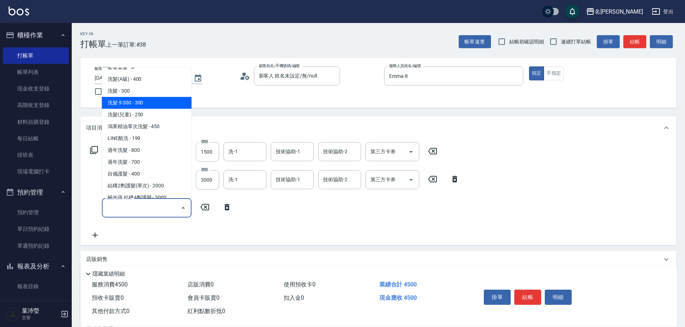
scroll to position [358, 0]
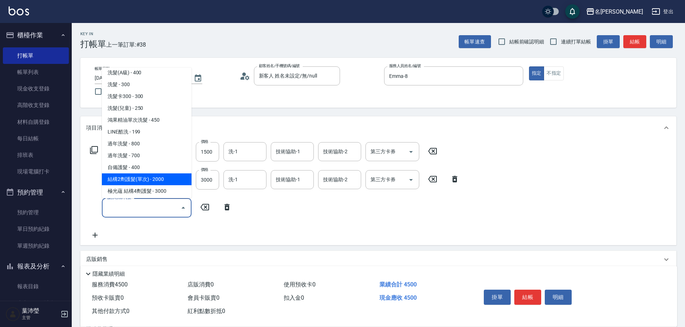
click at [155, 175] on span "結構2劑護髮(單次) - 2000" at bounding box center [147, 179] width 90 height 12
type input "結構2劑護髮(單次)(602)"
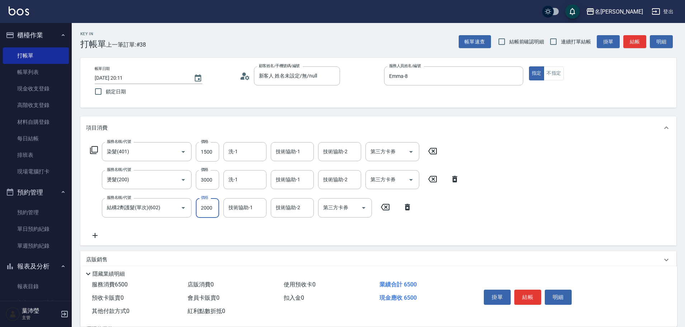
click at [208, 212] on input "2000" at bounding box center [207, 207] width 23 height 19
type input "1500"
click at [205, 181] on input "3000" at bounding box center [207, 179] width 23 height 19
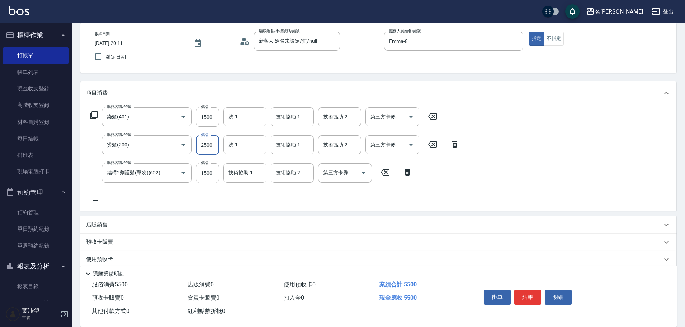
scroll to position [79, 0]
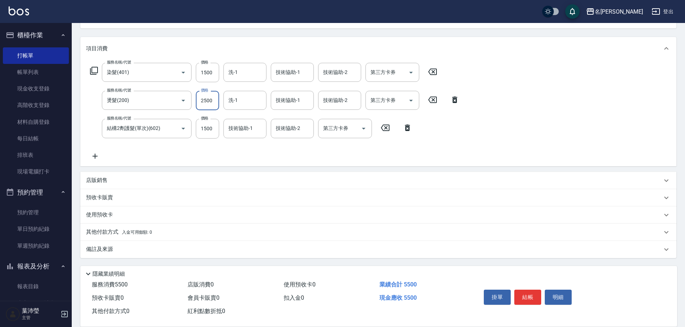
type input "2500"
drag, startPoint x: 166, startPoint y: 170, endPoint x: 164, endPoint y: 180, distance: 9.5
click at [165, 177] on div "項目消費 服務名稱/代號 染髮(401) 服務名稱/代號 價格 1500 價格 洗-1 洗-1 技術協助-1 技術協助-1 技術協助-2 技術協助-2 第三方…" at bounding box center [378, 147] width 596 height 220
click at [164, 180] on div "店販銷售" at bounding box center [374, 180] width 576 height 8
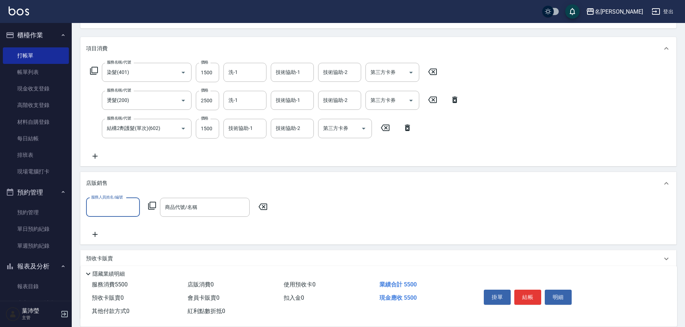
scroll to position [0, 0]
type input "Emma-8"
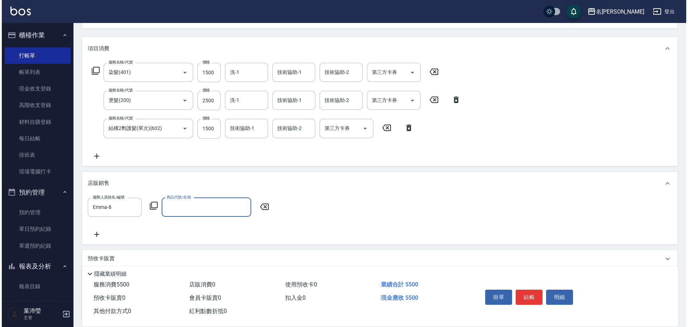
scroll to position [0, 0]
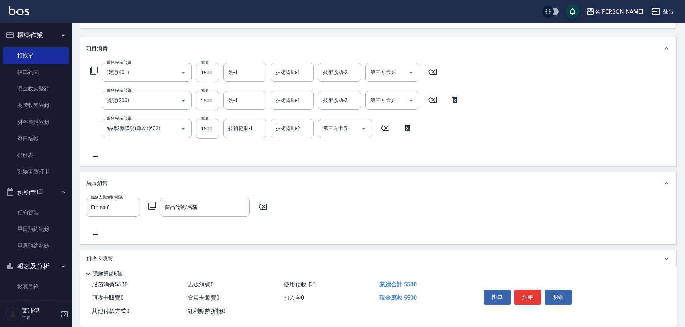
click at [148, 207] on icon at bounding box center [152, 205] width 9 height 9
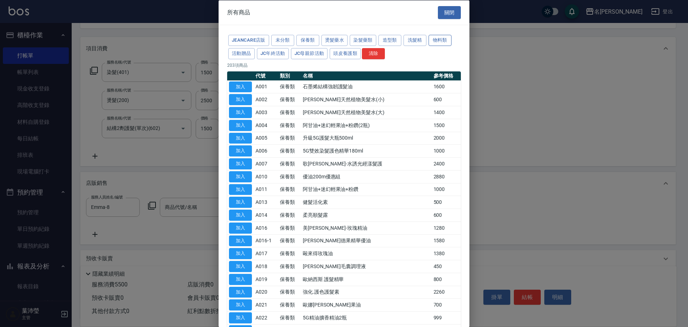
click at [439, 42] on button "物料類" at bounding box center [440, 40] width 23 height 11
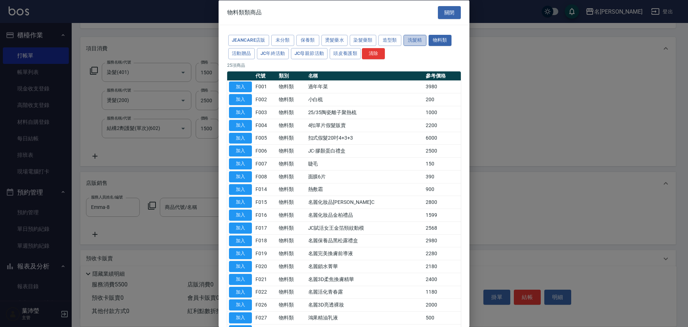
click at [414, 39] on button "洗髮精" at bounding box center [415, 40] width 23 height 11
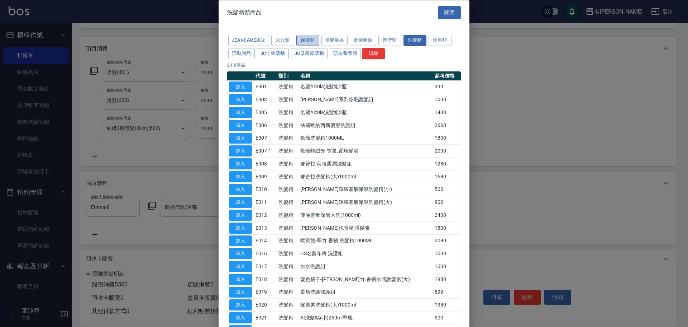
click at [298, 39] on button "保養類" at bounding box center [307, 40] width 23 height 11
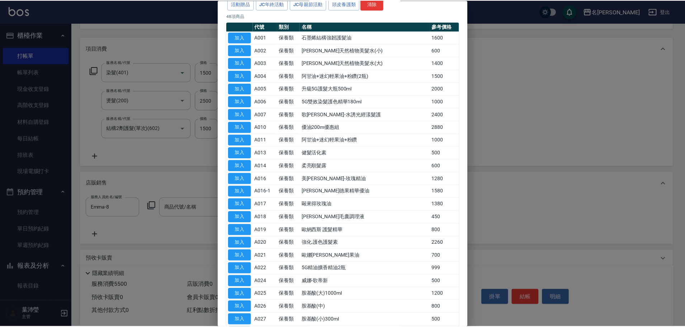
scroll to position [72, 0]
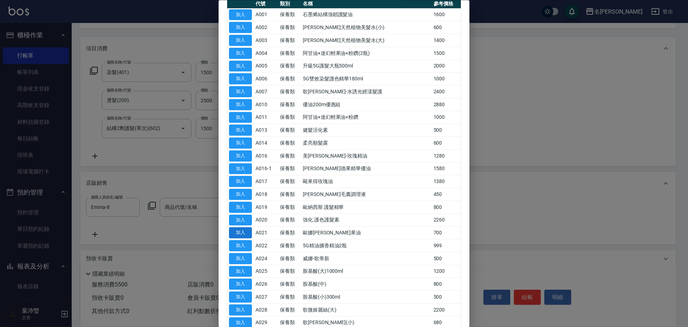
click at [249, 233] on button "加入" at bounding box center [240, 232] width 23 height 11
type input "歐娜西斯果油"
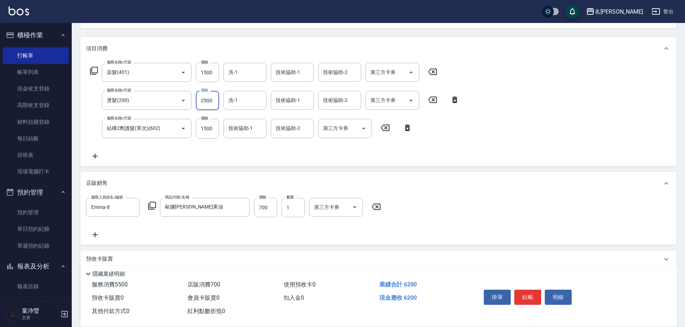
click at [212, 100] on input "2500" at bounding box center [207, 100] width 23 height 19
drag, startPoint x: 212, startPoint y: 100, endPoint x: 188, endPoint y: 109, distance: 25.9
click at [188, 109] on div "服務名稱/代號 燙髮(200) 服務名稱/代號 價格 0 價格 洗-1 洗-1 技術協助-1 技術協助-1 技術協助-2 技術協助-2 第三方卡券 第三方卡券" at bounding box center [274, 100] width 377 height 19
click at [211, 75] on input "1500" at bounding box center [207, 72] width 23 height 19
drag, startPoint x: 394, startPoint y: 138, endPoint x: 273, endPoint y: 136, distance: 120.8
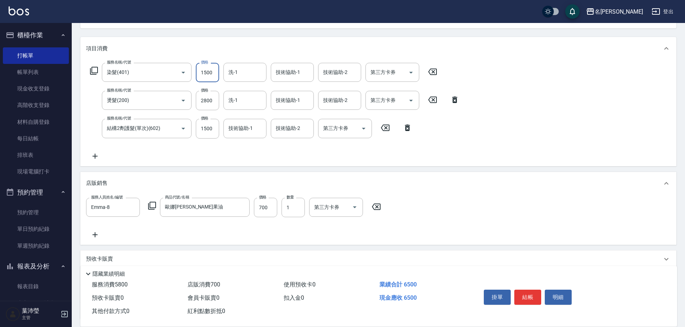
click at [394, 138] on div "服務名稱/代號 染髮(401) 服務名稱/代號 價格 1500 價格 洗-1 洗-1 技術協助-1 技術協助-1 技術協助-2 技術協助-2 第三方卡券 第三…" at bounding box center [274, 111] width 377 height 97
click at [209, 99] on input "2800" at bounding box center [207, 100] width 23 height 19
click at [205, 71] on input "1500" at bounding box center [207, 72] width 23 height 19
click at [186, 158] on div "服務名稱/代號 染髮(401) 服務名稱/代號 價格 1500 價格 洗-1 洗-1 技術協助-1 技術協助-1 技術協助-2 技術協助-2 第三方卡券 第三…" at bounding box center [378, 113] width 596 height 106
click at [201, 99] on input "2800" at bounding box center [207, 100] width 23 height 19
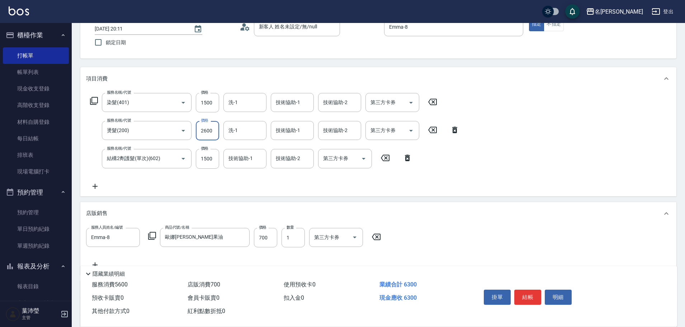
scroll to position [0, 0]
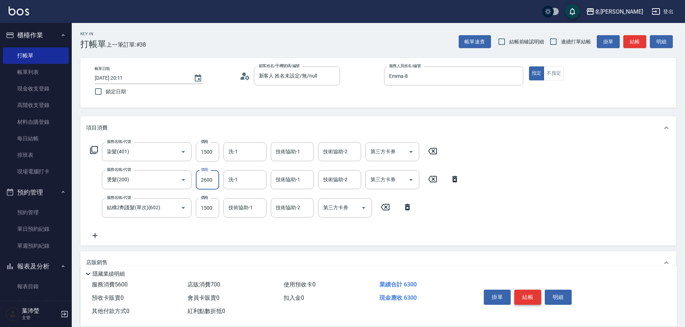
type input "2600"
click at [531, 292] on button "結帳" at bounding box center [527, 296] width 27 height 15
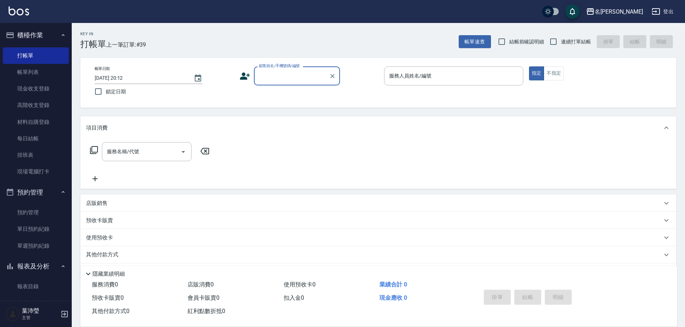
click at [296, 84] on div "顧客姓名/手機號碼/編號" at bounding box center [297, 75] width 86 height 19
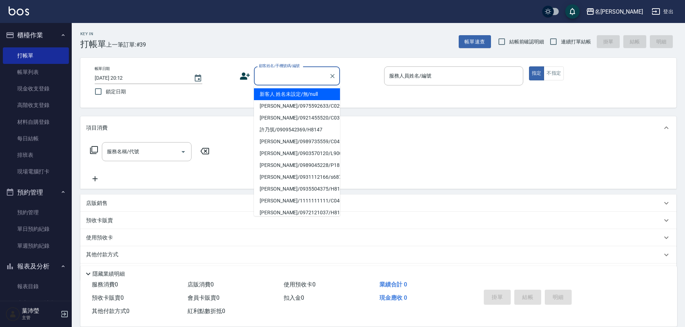
click at [299, 92] on li "新客人 姓名未設定/無/null" at bounding box center [297, 94] width 86 height 12
type input "新客人 姓名未設定/無/null"
type input "Emma-8"
type button "true"
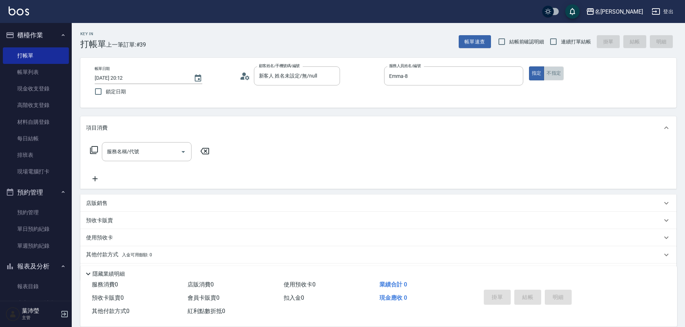
drag, startPoint x: 561, startPoint y: 72, endPoint x: 430, endPoint y: 98, distance: 133.3
click at [560, 72] on button "不指定" at bounding box center [553, 73] width 20 height 14
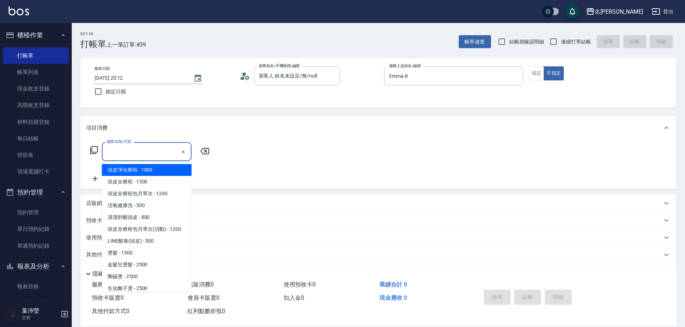
click at [142, 156] on input "服務名稱/代號" at bounding box center [141, 151] width 72 height 13
click at [144, 172] on span "頭皮淨化療程 - 1000" at bounding box center [147, 170] width 90 height 12
type input "頭皮淨化療程(101)"
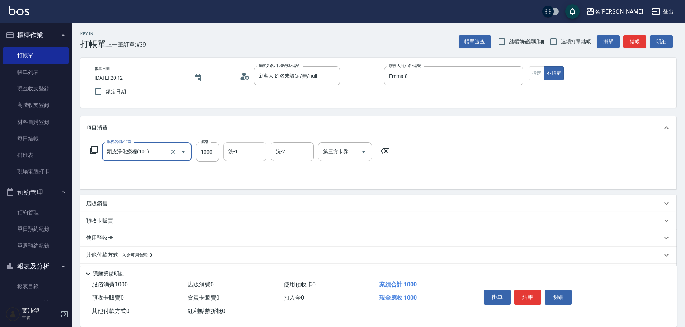
click at [242, 148] on input "洗-1" at bounding box center [245, 151] width 37 height 13
type input "宥蓁-19"
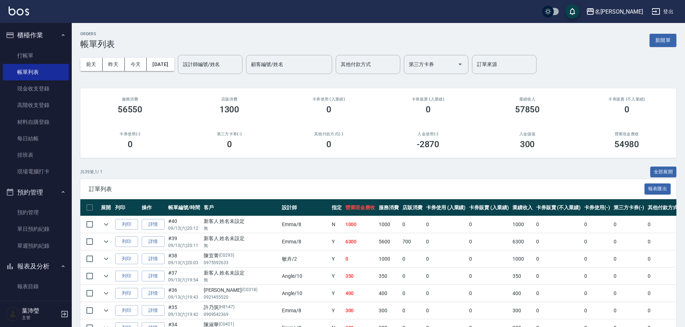
click at [202, 74] on div "前天 昨天 今天 2025/09/13 設計師編號/姓名 設計師編號/姓名 顧客編號/姓名 顧客編號/姓名 其他付款方式 其他付款方式 第三方卡券 第三方卡券…" at bounding box center [378, 64] width 596 height 30
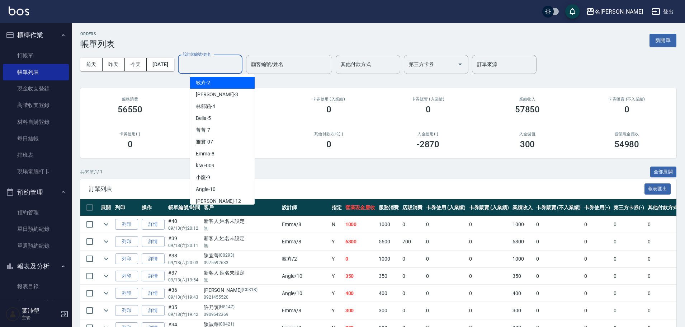
click at [209, 66] on input "設計師編號/姓名" at bounding box center [210, 64] width 58 height 13
click at [211, 156] on span "Emma -8" at bounding box center [205, 154] width 19 height 8
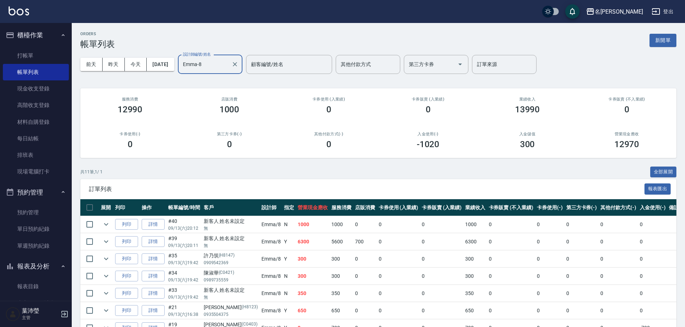
drag, startPoint x: 215, startPoint y: 67, endPoint x: 212, endPoint y: 73, distance: 7.4
click at [215, 67] on input "Emma-8" at bounding box center [204, 64] width 47 height 13
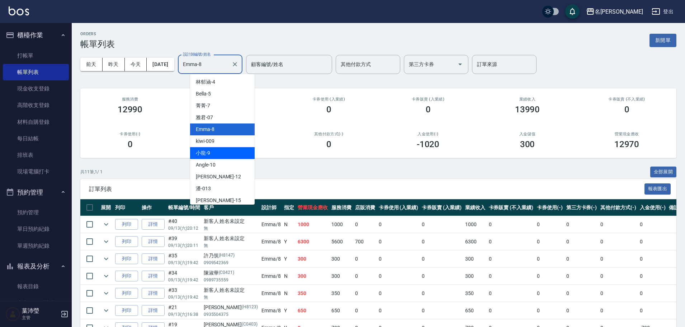
scroll to position [36, 0]
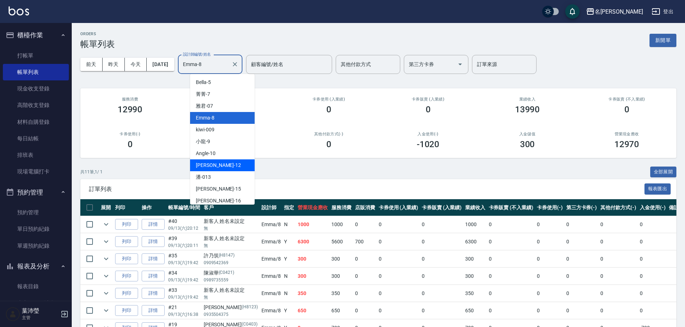
click at [216, 165] on div "[PERSON_NAME] -12" at bounding box center [222, 165] width 65 height 12
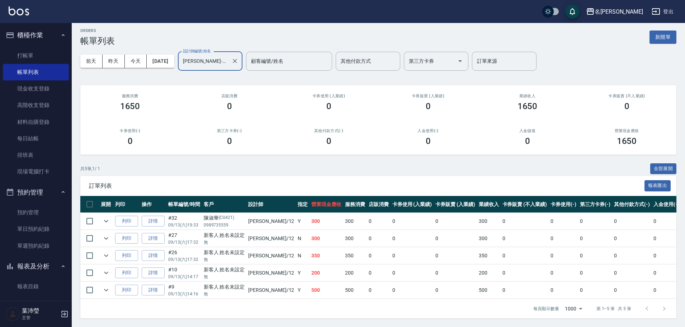
scroll to position [9, 0]
click at [228, 59] on input "[PERSON_NAME]-12" at bounding box center [204, 61] width 47 height 13
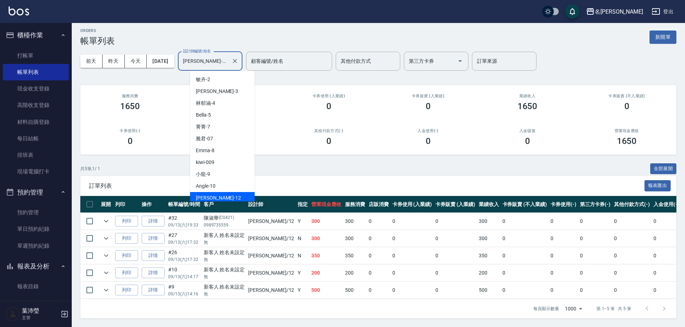
scroll to position [3, 0]
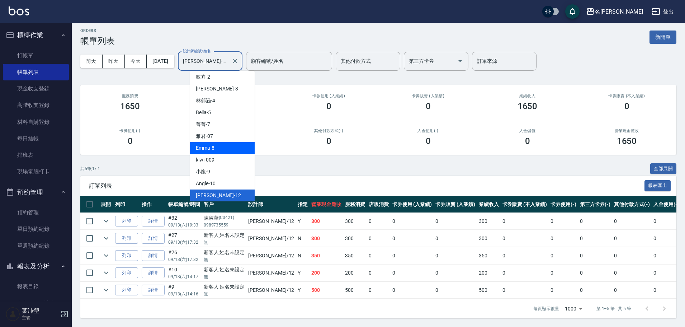
click at [218, 145] on div "Emma -8" at bounding box center [222, 148] width 65 height 12
type input "Emma-8"
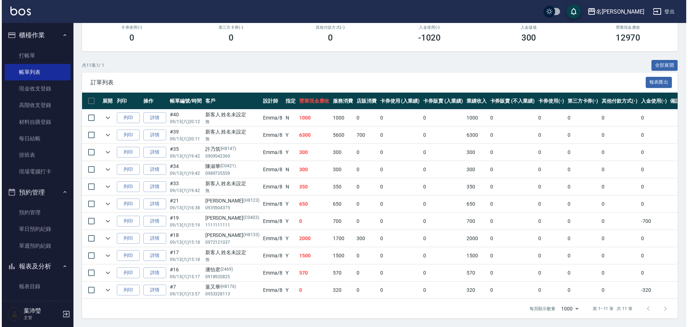
scroll to position [112, 0]
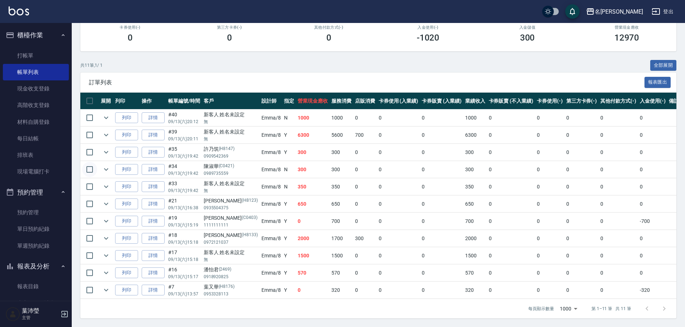
click at [88, 163] on input "checkbox" at bounding box center [89, 169] width 15 height 15
checkbox input "true"
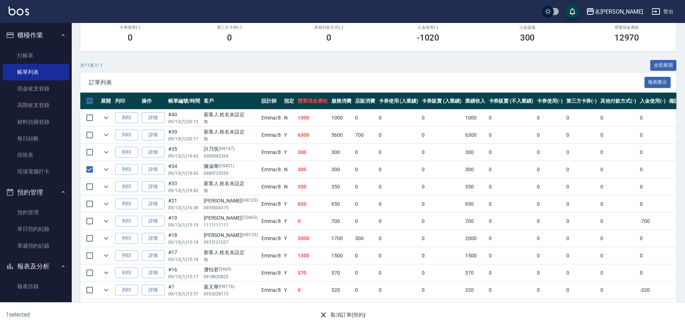
click at [343, 311] on button "取消訂單(預約)" at bounding box center [342, 314] width 52 height 13
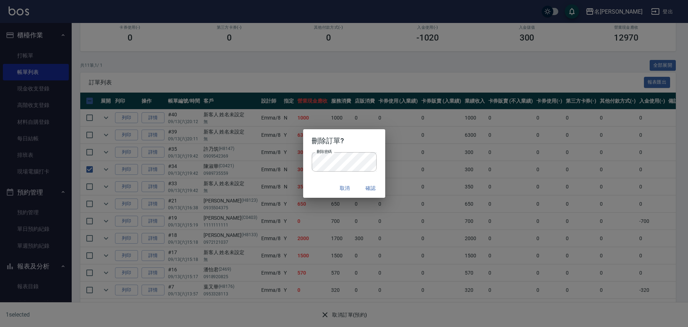
click at [378, 189] on button "確認" at bounding box center [370, 187] width 23 height 13
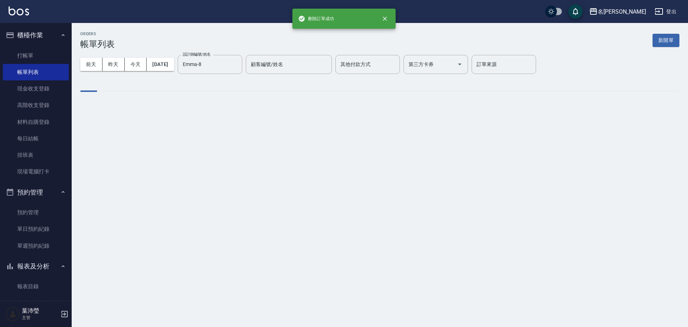
scroll to position [0, 0]
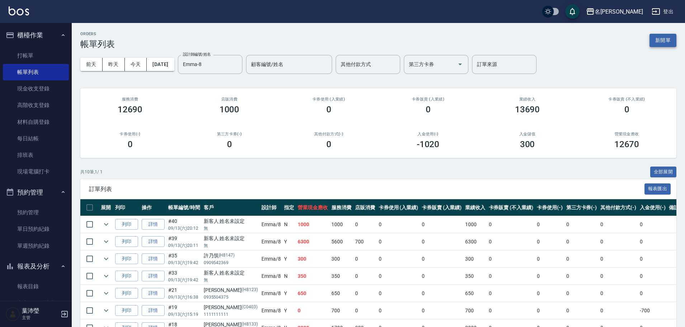
click at [666, 38] on button "新開單" at bounding box center [662, 40] width 27 height 13
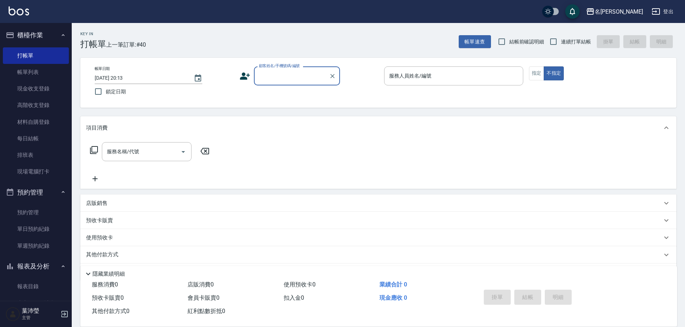
click at [304, 78] on input "顧客姓名/手機號碼/編號" at bounding box center [291, 76] width 69 height 13
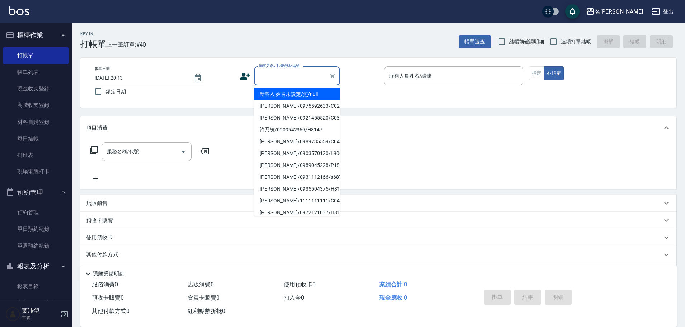
click at [309, 94] on li "新客人 姓名未設定/無/null" at bounding box center [297, 94] width 86 height 12
type input "新客人 姓名未設定/無/null"
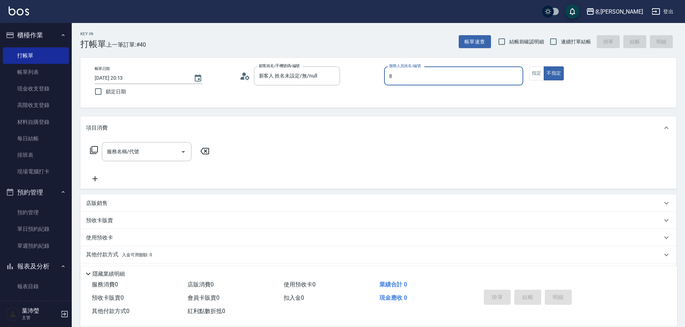
type input "Emma-8"
type button "false"
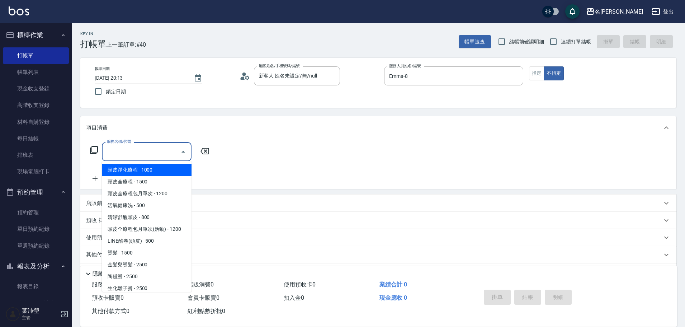
click at [137, 151] on input "服務名稱/代號" at bounding box center [141, 151] width 72 height 13
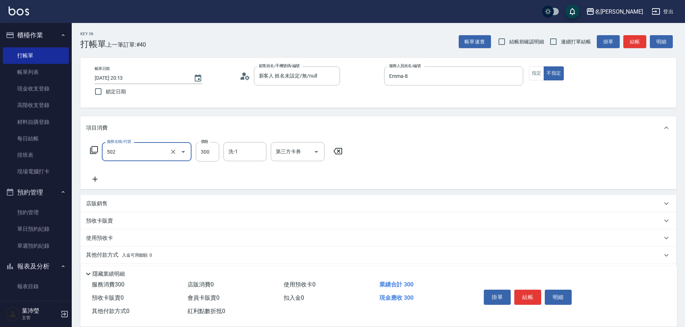
type input "洗髮(502)"
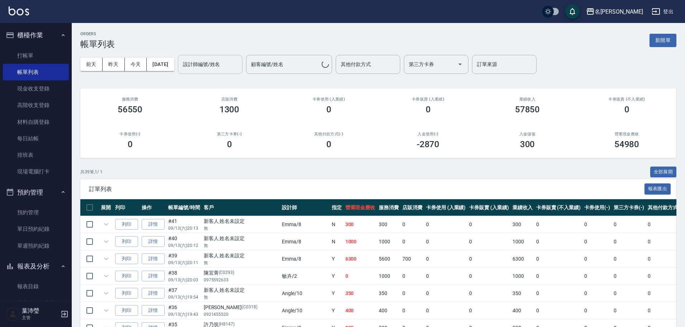
click at [221, 68] on input "設計師編號/姓名" at bounding box center [210, 64] width 58 height 13
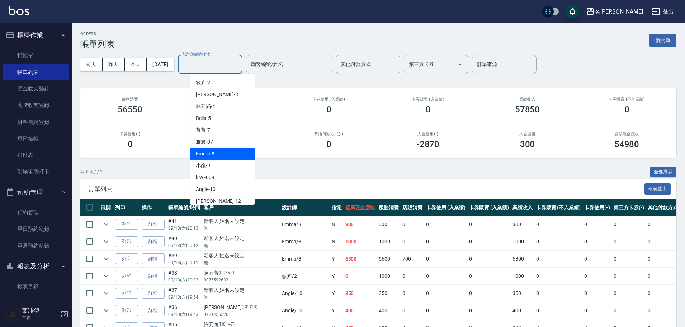
click at [224, 148] on div "Emma -8" at bounding box center [222, 154] width 65 height 12
type input "Emma-8"
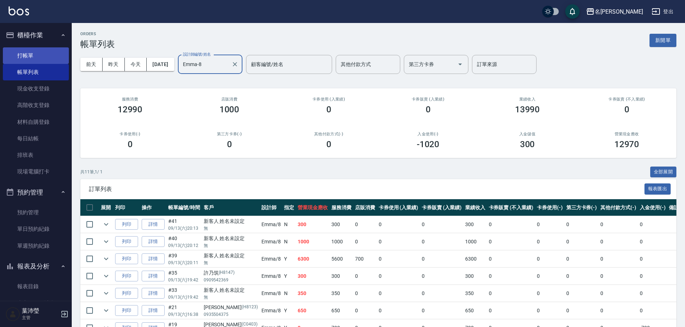
click at [46, 56] on link "打帳單" at bounding box center [36, 55] width 66 height 16
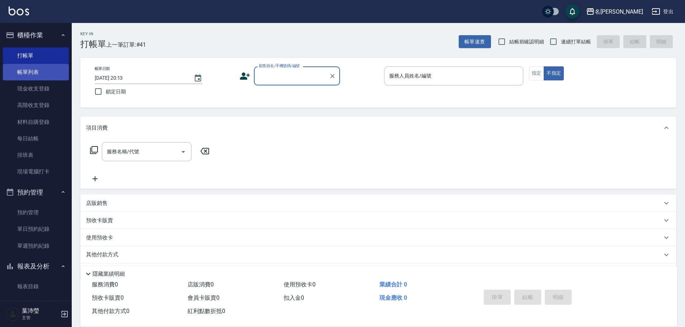
click at [18, 75] on link "帳單列表" at bounding box center [36, 72] width 66 height 16
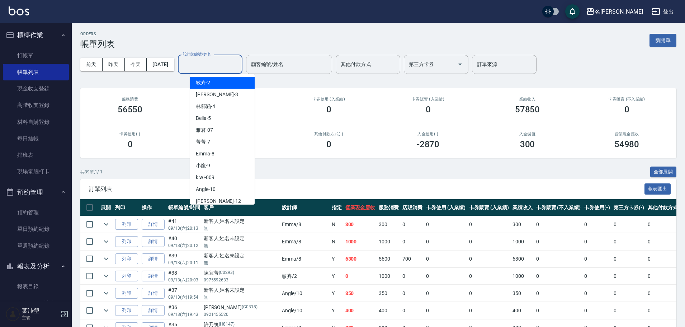
click at [215, 61] on div "設計師編號/姓名 設計師編號/姓名" at bounding box center [210, 64] width 65 height 19
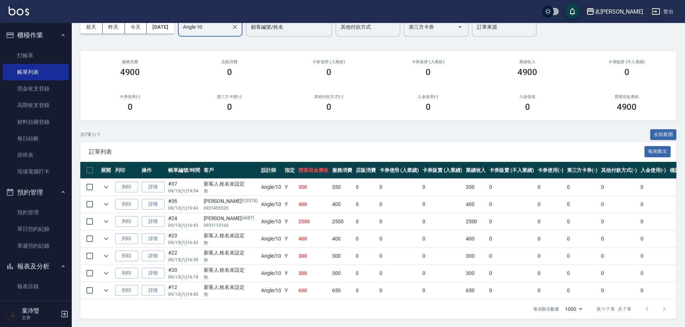
scroll to position [43, 0]
type input "Angle-10"
click at [153, 217] on link "詳情" at bounding box center [153, 220] width 23 height 11
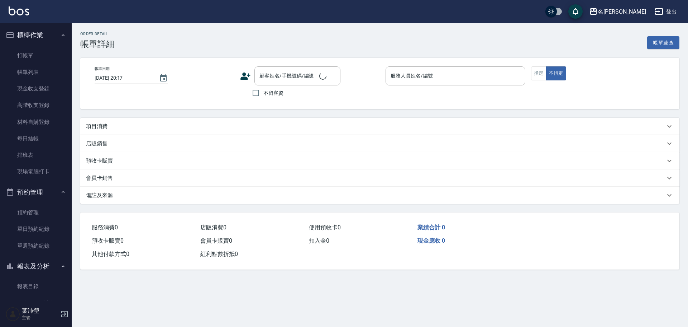
type input "2025/09/13 16:43"
type input "Angle-10"
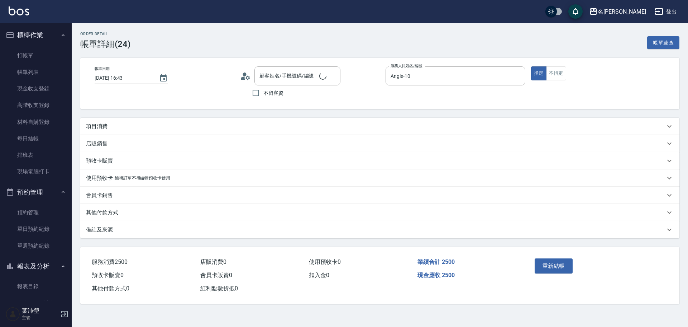
type input "[PERSON_NAME]/0931112166/s687"
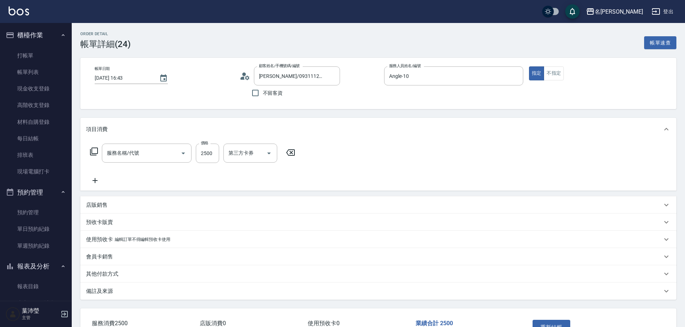
type input "染髮(400)"
click at [346, 154] on input "技術協助-2" at bounding box center [339, 153] width 37 height 13
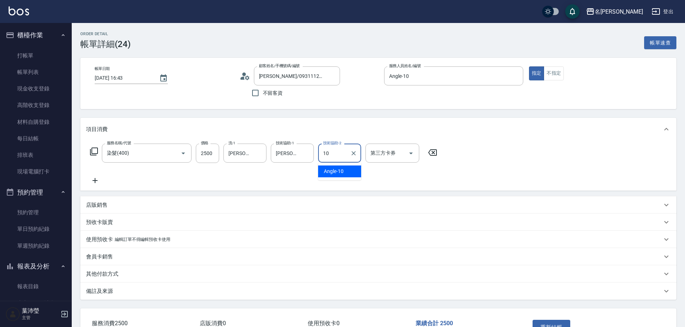
type input "Angle-10"
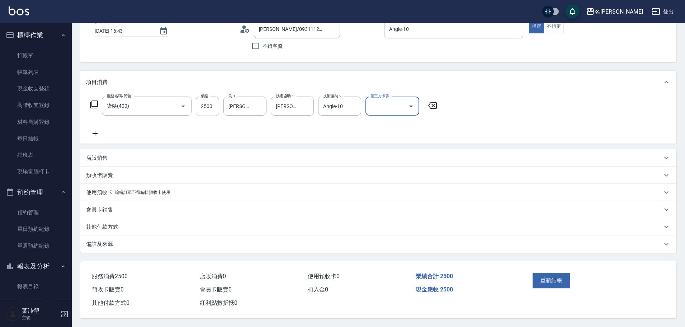
scroll to position [50, 0]
click at [556, 277] on button "重新結帳" at bounding box center [551, 279] width 38 height 15
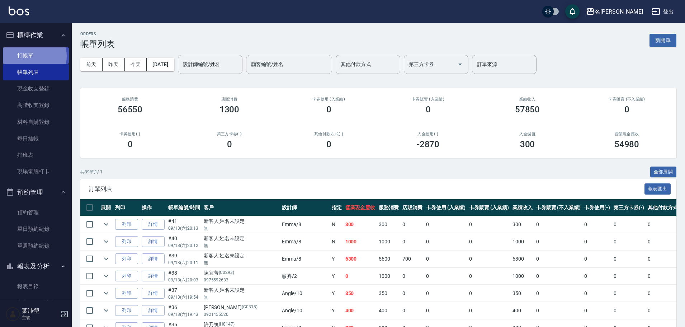
click at [30, 56] on link "打帳單" at bounding box center [36, 55] width 66 height 16
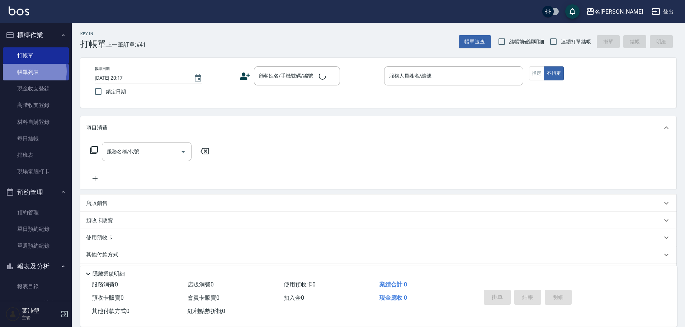
click at [29, 71] on link "帳單列表" at bounding box center [36, 72] width 66 height 16
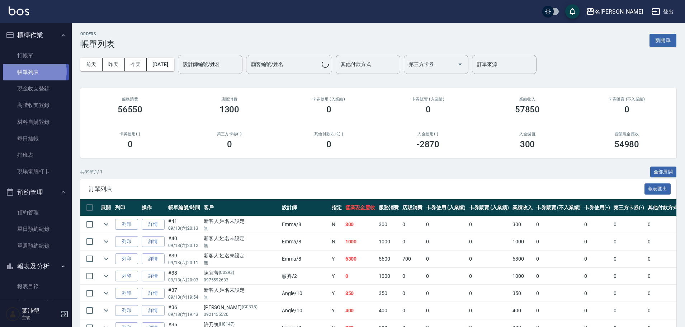
click at [29, 71] on link "帳單列表" at bounding box center [36, 72] width 66 height 16
click at [223, 64] on input "設計師編號/姓名" at bounding box center [210, 64] width 58 height 13
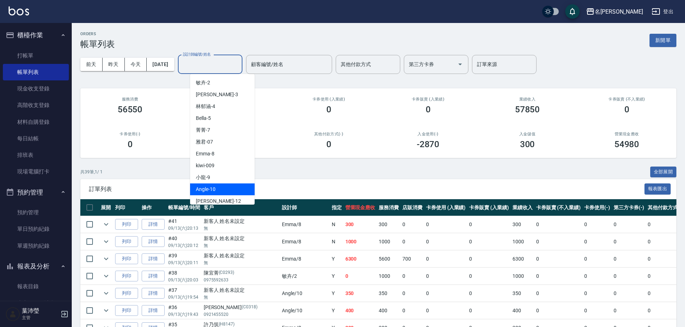
click at [234, 189] on div "Angle -10" at bounding box center [222, 189] width 65 height 12
type input "Angle-10"
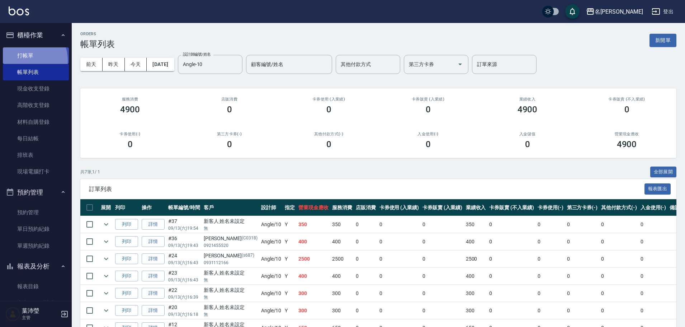
click at [28, 60] on link "打帳單" at bounding box center [36, 55] width 66 height 16
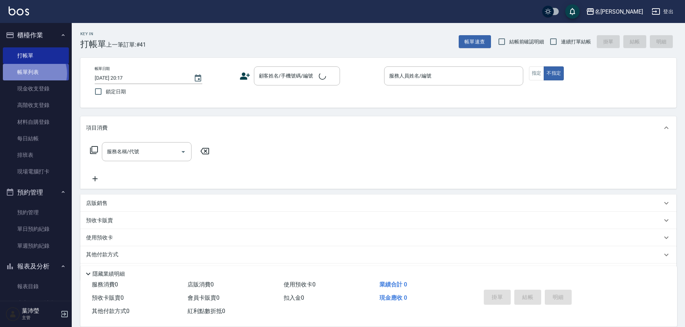
click at [33, 73] on link "帳單列表" at bounding box center [36, 72] width 66 height 16
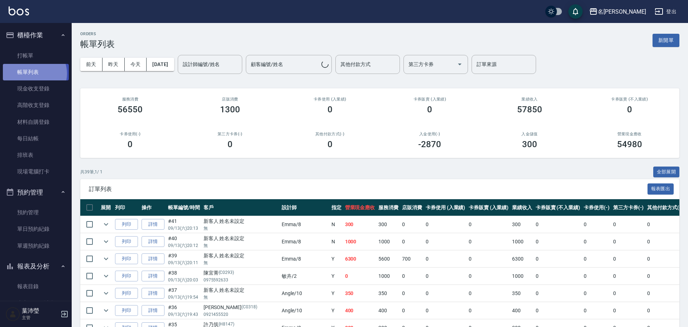
click at [33, 73] on link "帳單列表" at bounding box center [36, 72] width 66 height 16
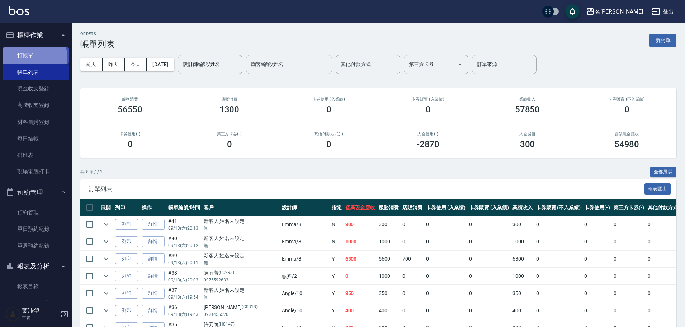
click at [28, 58] on link "打帳單" at bounding box center [36, 55] width 66 height 16
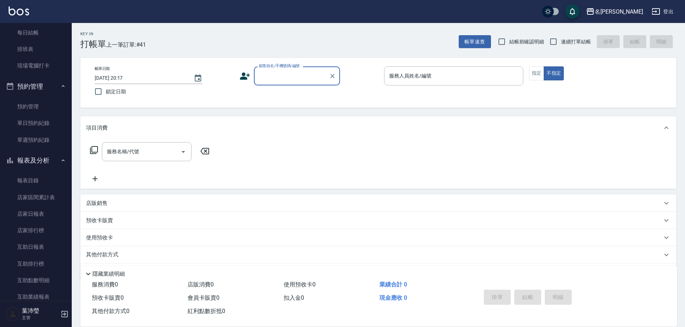
scroll to position [136, 0]
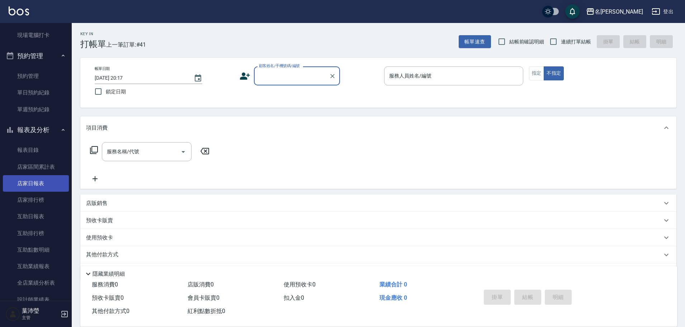
click at [45, 182] on link "店家日報表" at bounding box center [36, 183] width 66 height 16
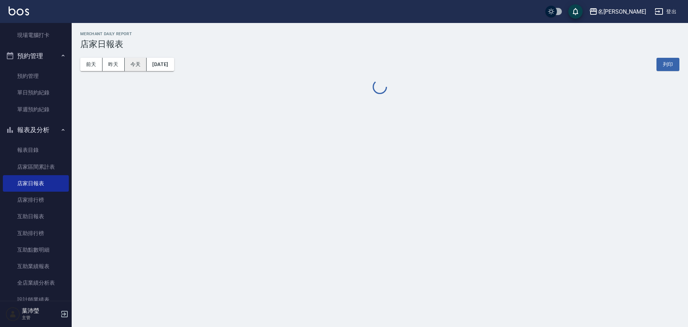
click at [137, 63] on button "今天" at bounding box center [136, 64] width 22 height 13
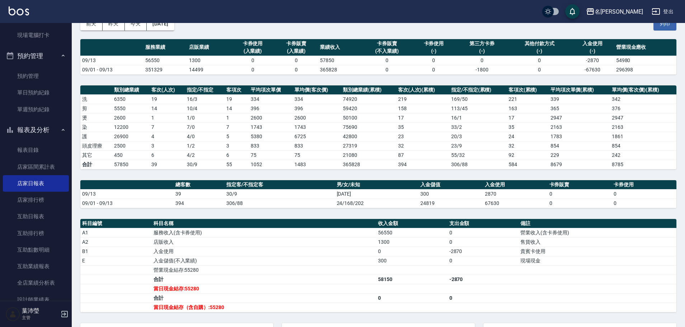
scroll to position [227, 0]
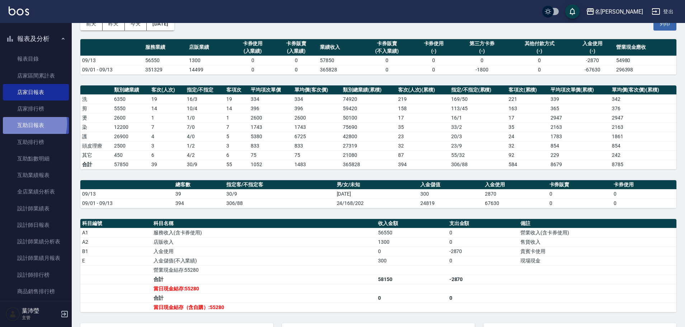
click at [23, 123] on link "互助日報表" at bounding box center [36, 125] width 66 height 16
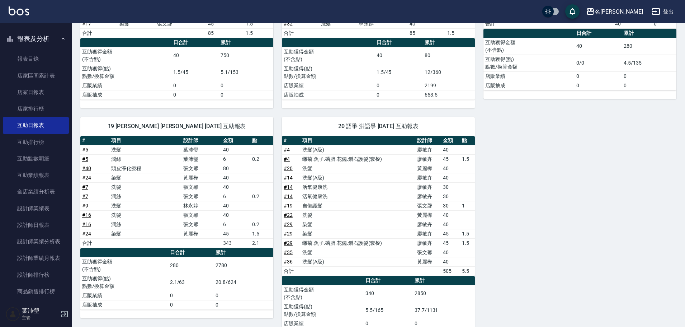
scroll to position [284, 0]
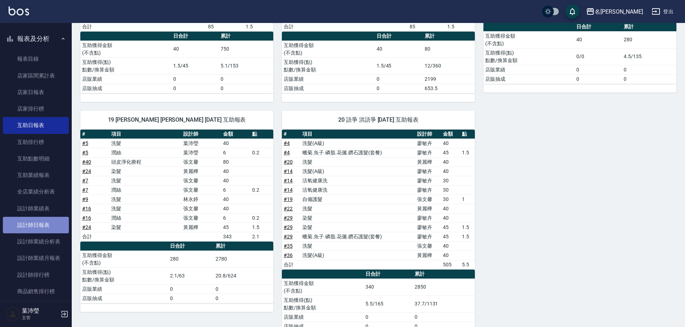
click at [54, 219] on link "設計師日報表" at bounding box center [36, 224] width 66 height 16
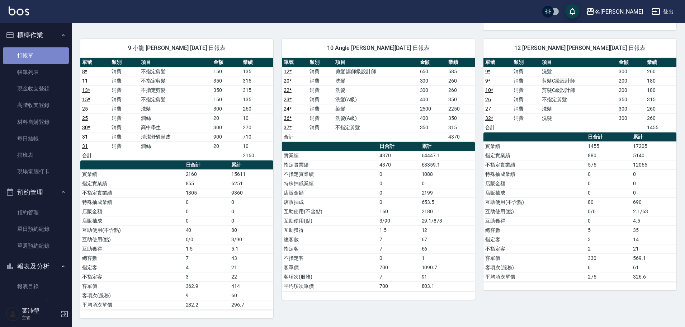
click at [38, 54] on link "打帳單" at bounding box center [36, 55] width 66 height 16
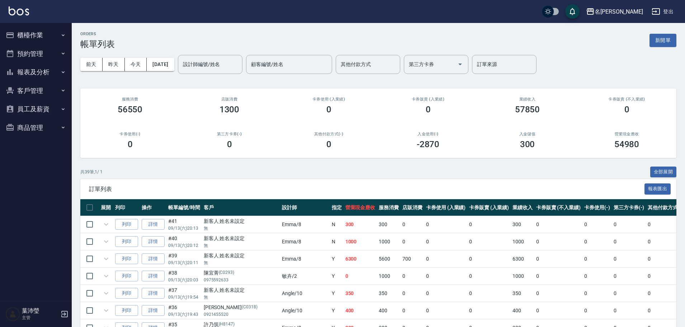
click at [34, 33] on button "櫃檯作業" at bounding box center [36, 35] width 66 height 19
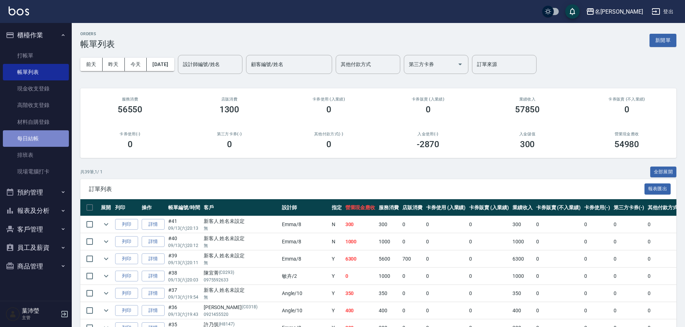
click at [47, 133] on link "每日結帳" at bounding box center [36, 138] width 66 height 16
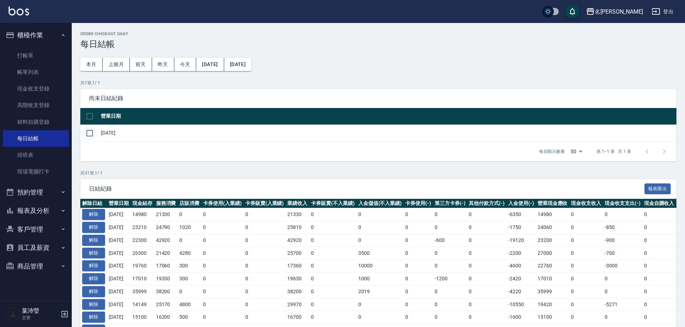
click at [91, 132] on input "checkbox" at bounding box center [89, 132] width 15 height 15
checkbox input "true"
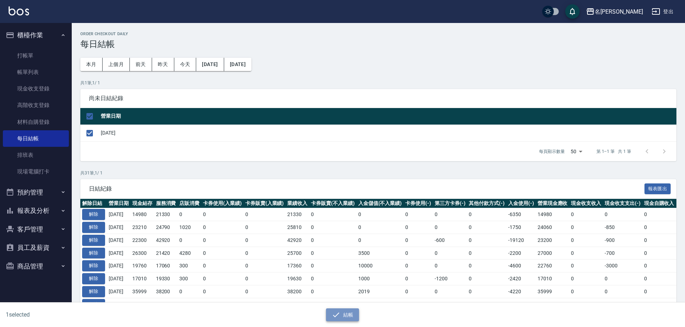
click at [340, 310] on button "結帳" at bounding box center [342, 314] width 33 height 13
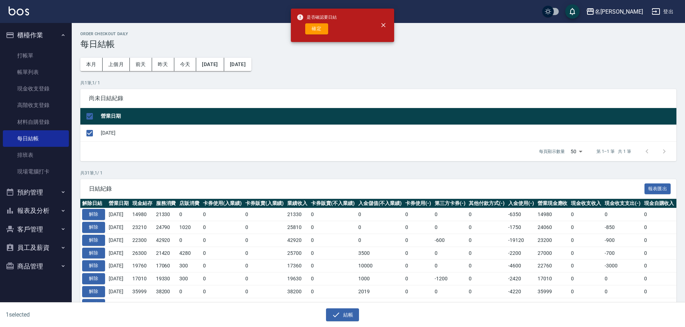
click at [328, 27] on div "確定" at bounding box center [316, 28] width 40 height 11
click at [326, 27] on button "確定" at bounding box center [316, 28] width 23 height 11
checkbox input "false"
